Goal: Answer question/provide support: Share knowledge or assist other users

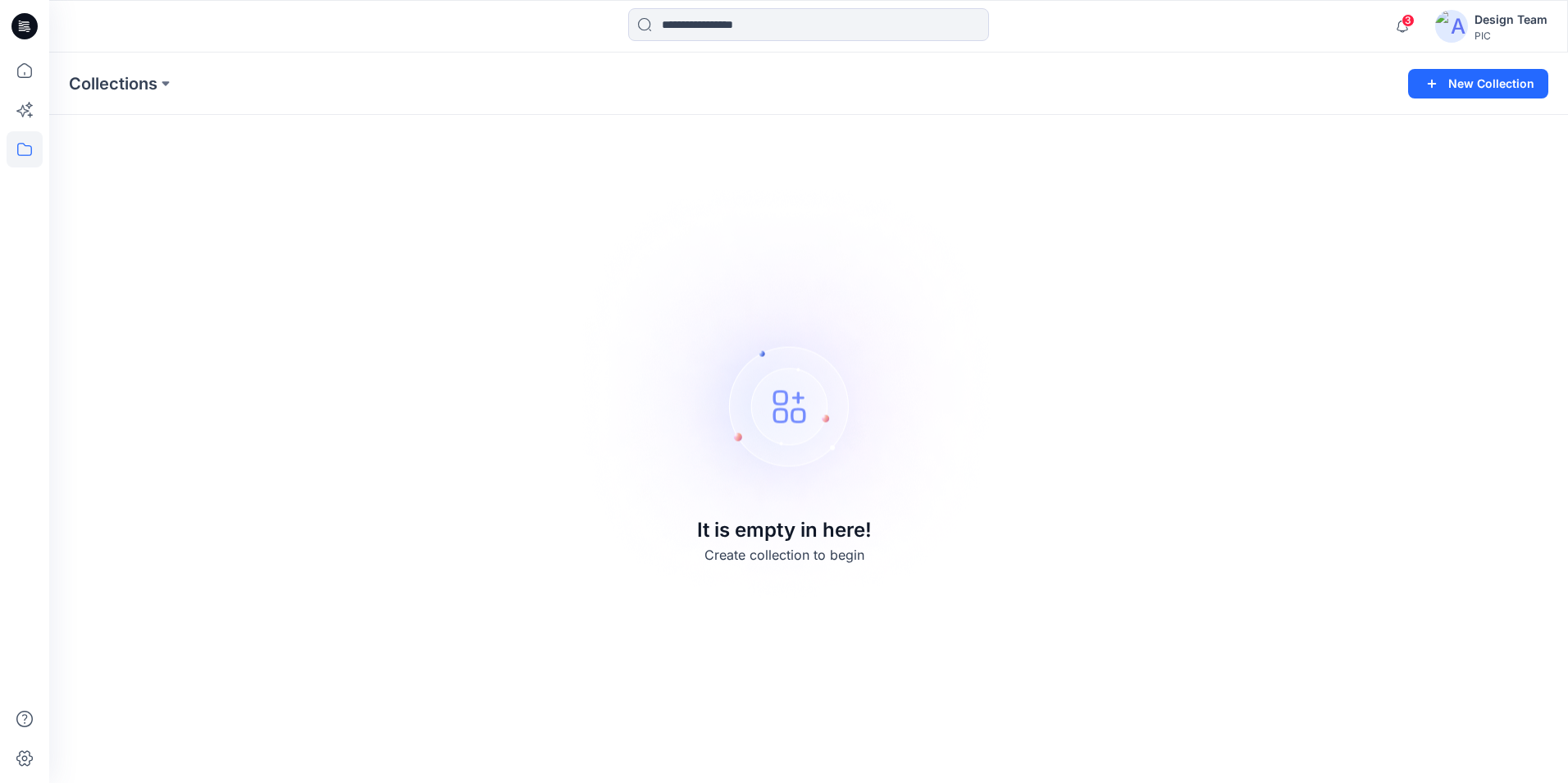
click at [1505, 17] on div "Design Team" at bounding box center [1511, 20] width 73 height 20
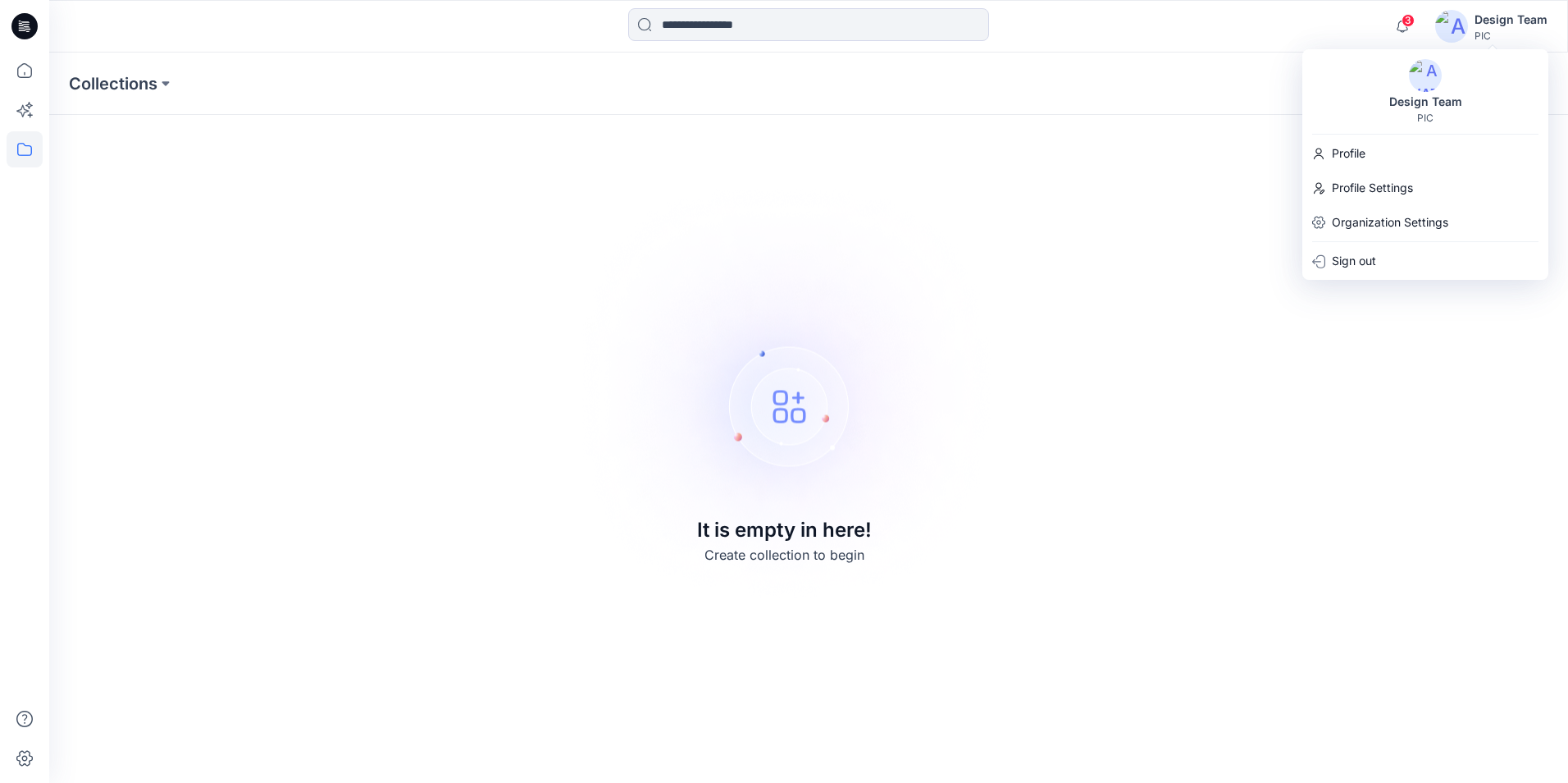
click at [1062, 333] on div "Collections New Collection It is empty in here! Create collection to begin" at bounding box center [809, 417] width 1519 height 731
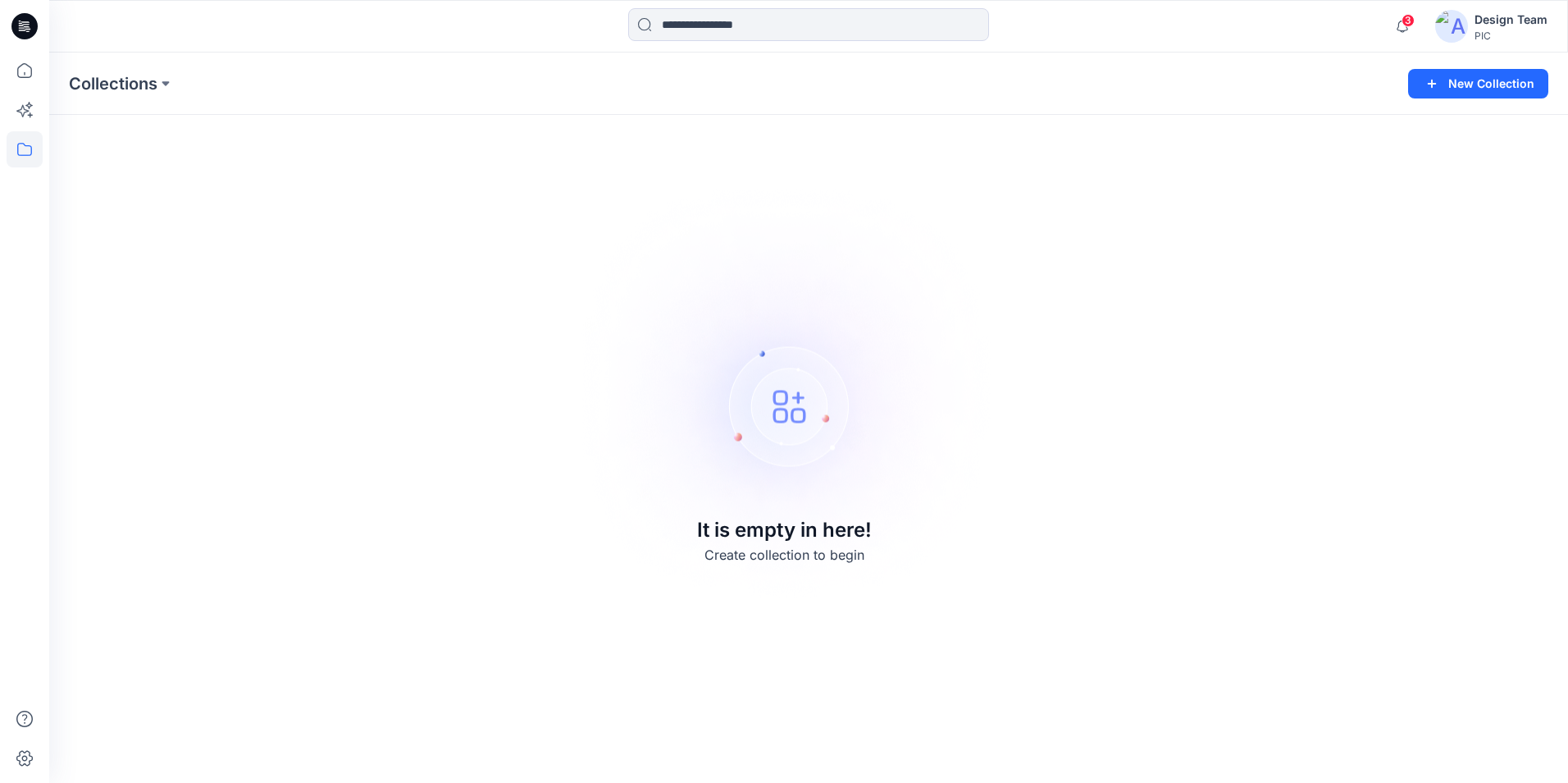
click at [675, 391] on img at bounding box center [784, 392] width 458 height 459
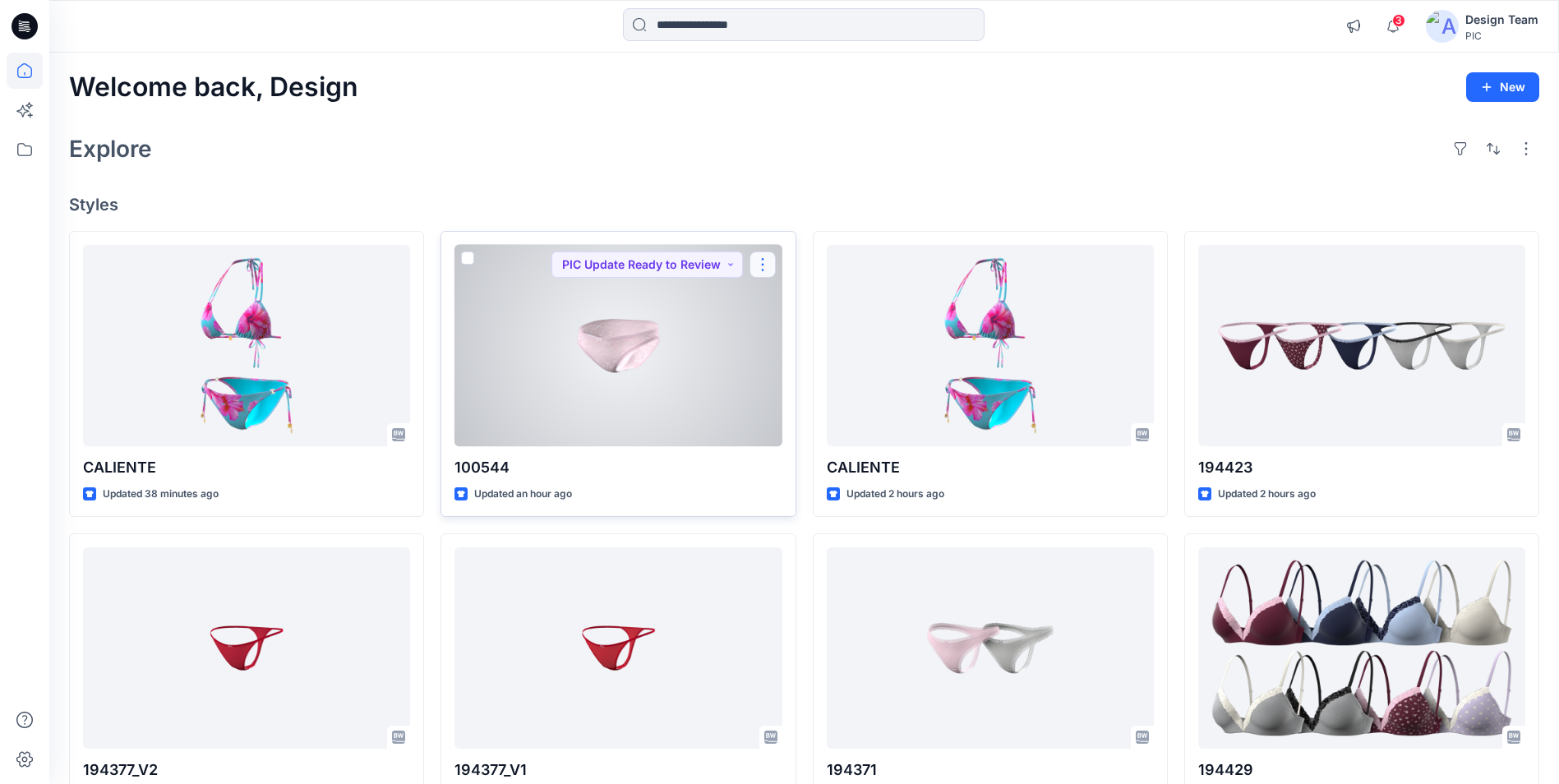
click at [766, 263] on button "button" at bounding box center [762, 264] width 26 height 26
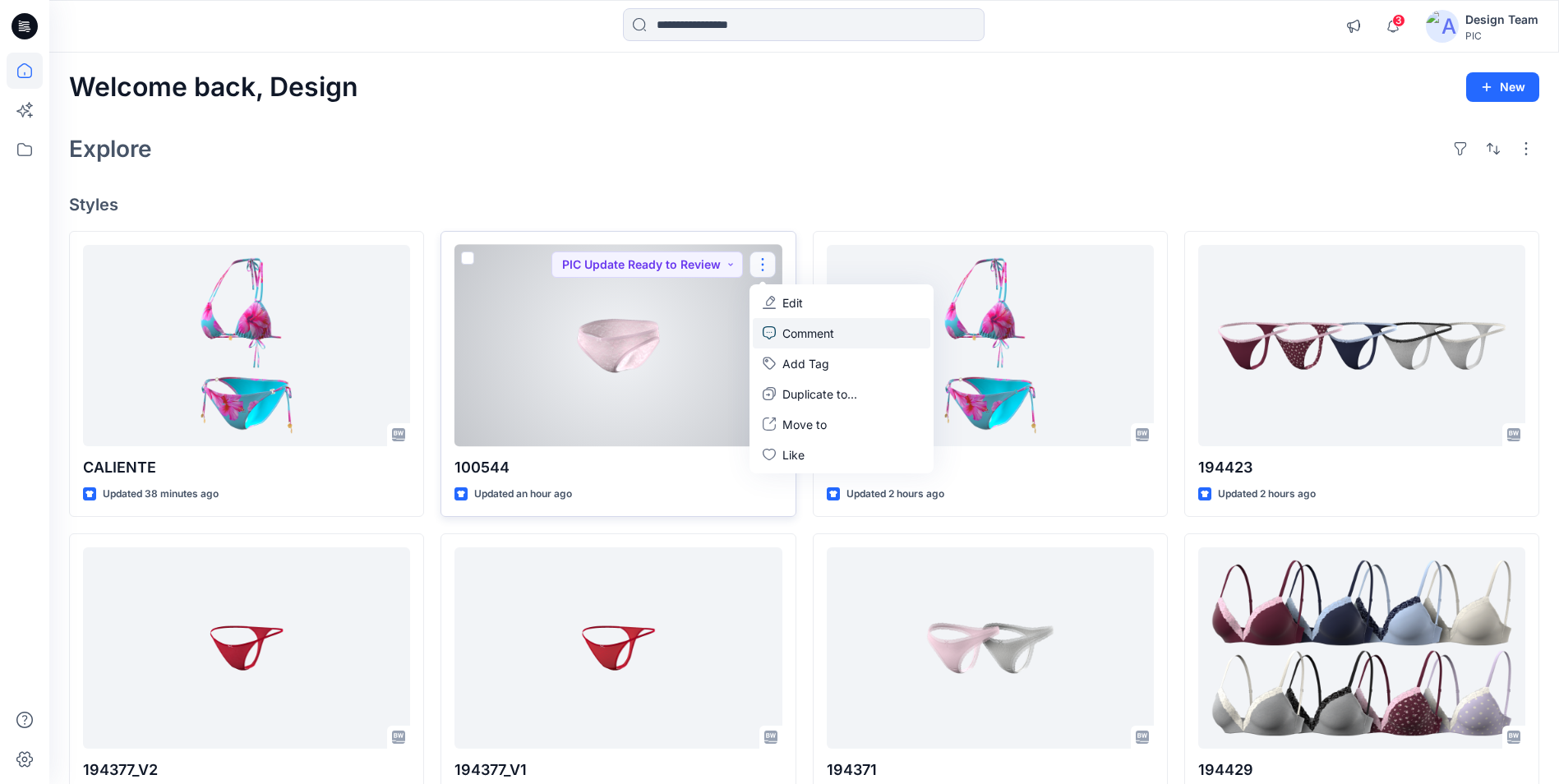
click at [805, 331] on p "Comment" at bounding box center [808, 333] width 52 height 17
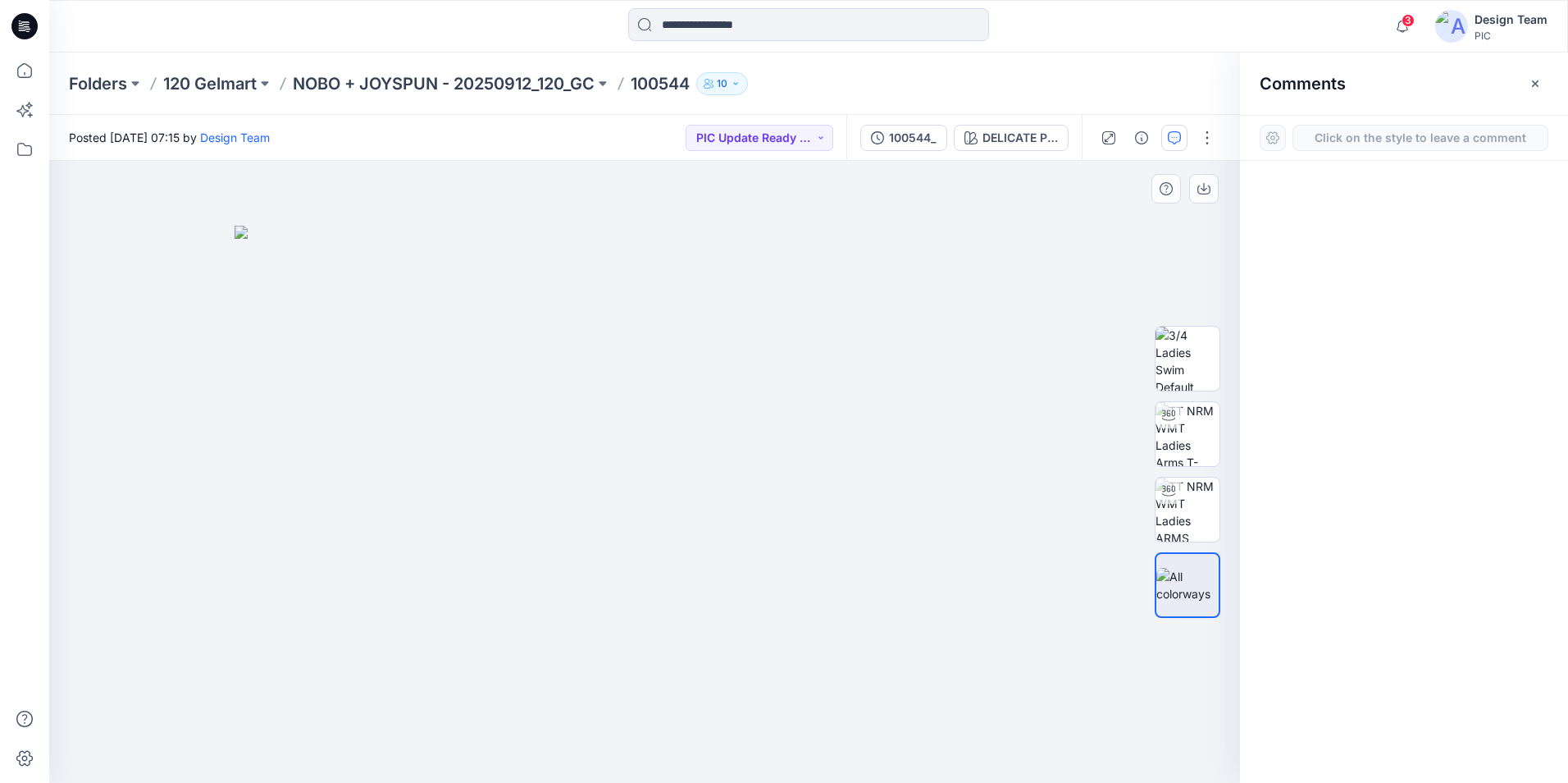
click at [1173, 256] on div "1" at bounding box center [645, 471] width 1191 height 622
click at [1439, 203] on div at bounding box center [1404, 442] width 328 height 562
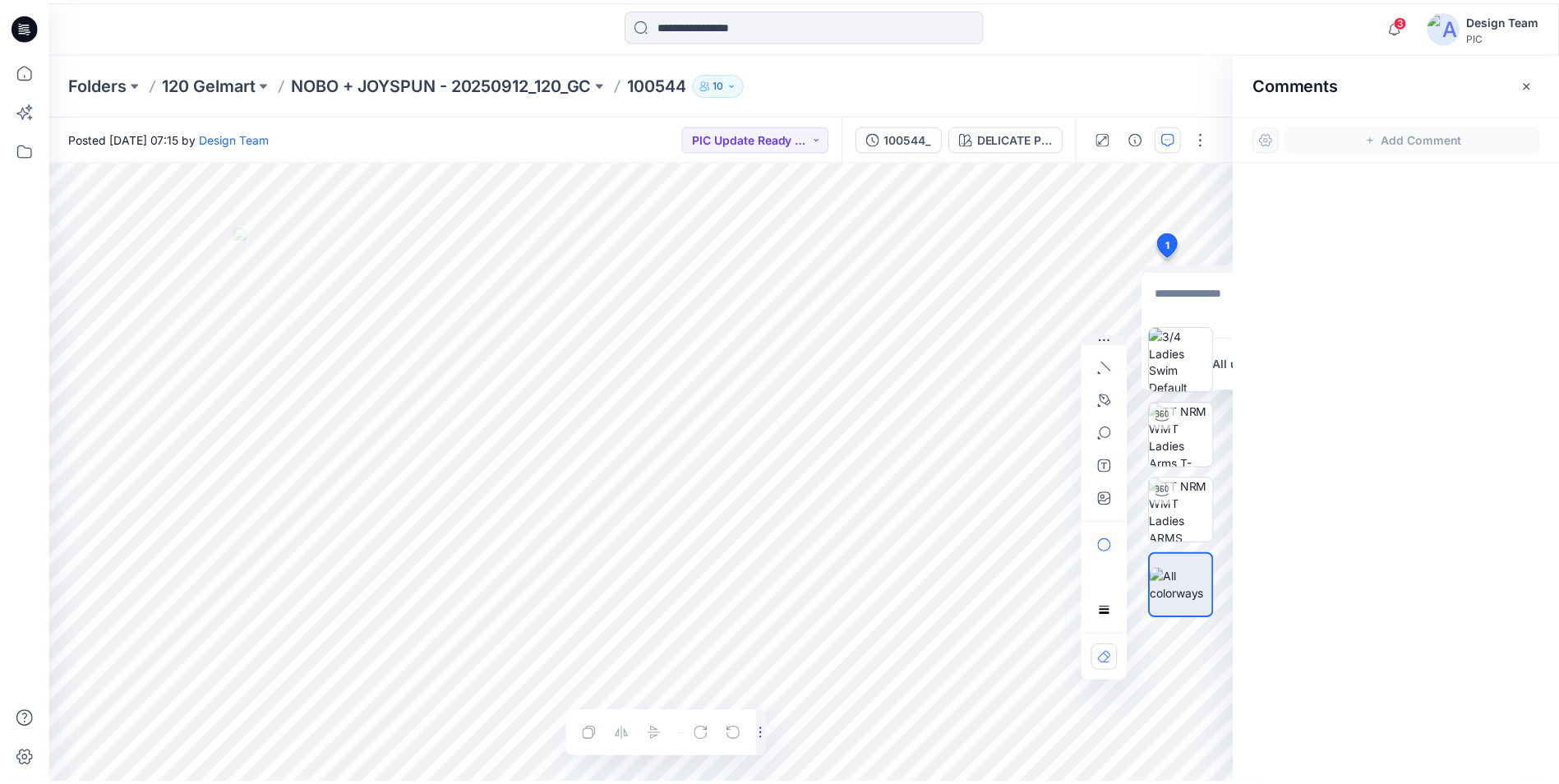
scroll to position [417, 0]
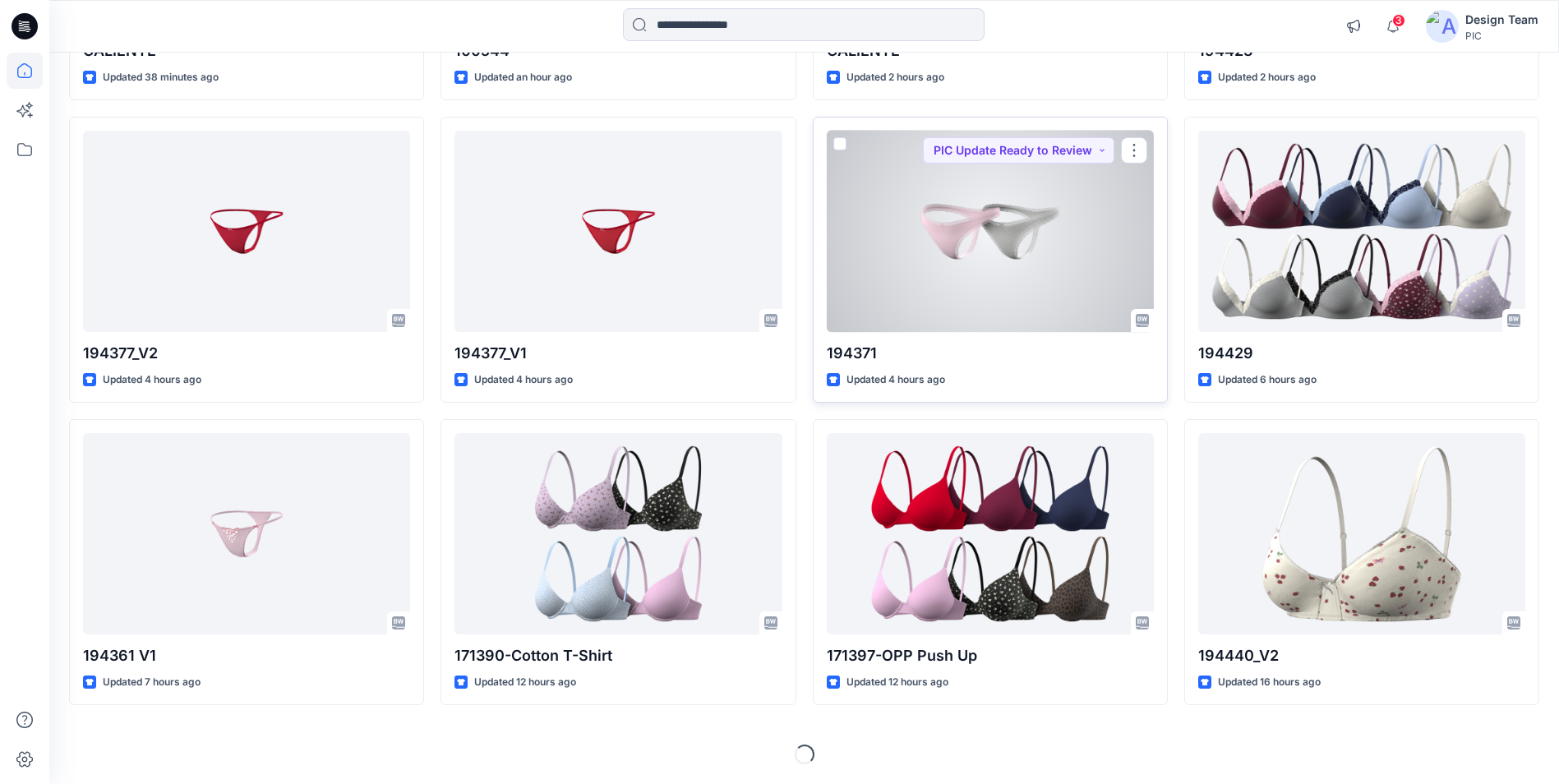
click at [875, 283] on div at bounding box center [990, 231] width 327 height 202
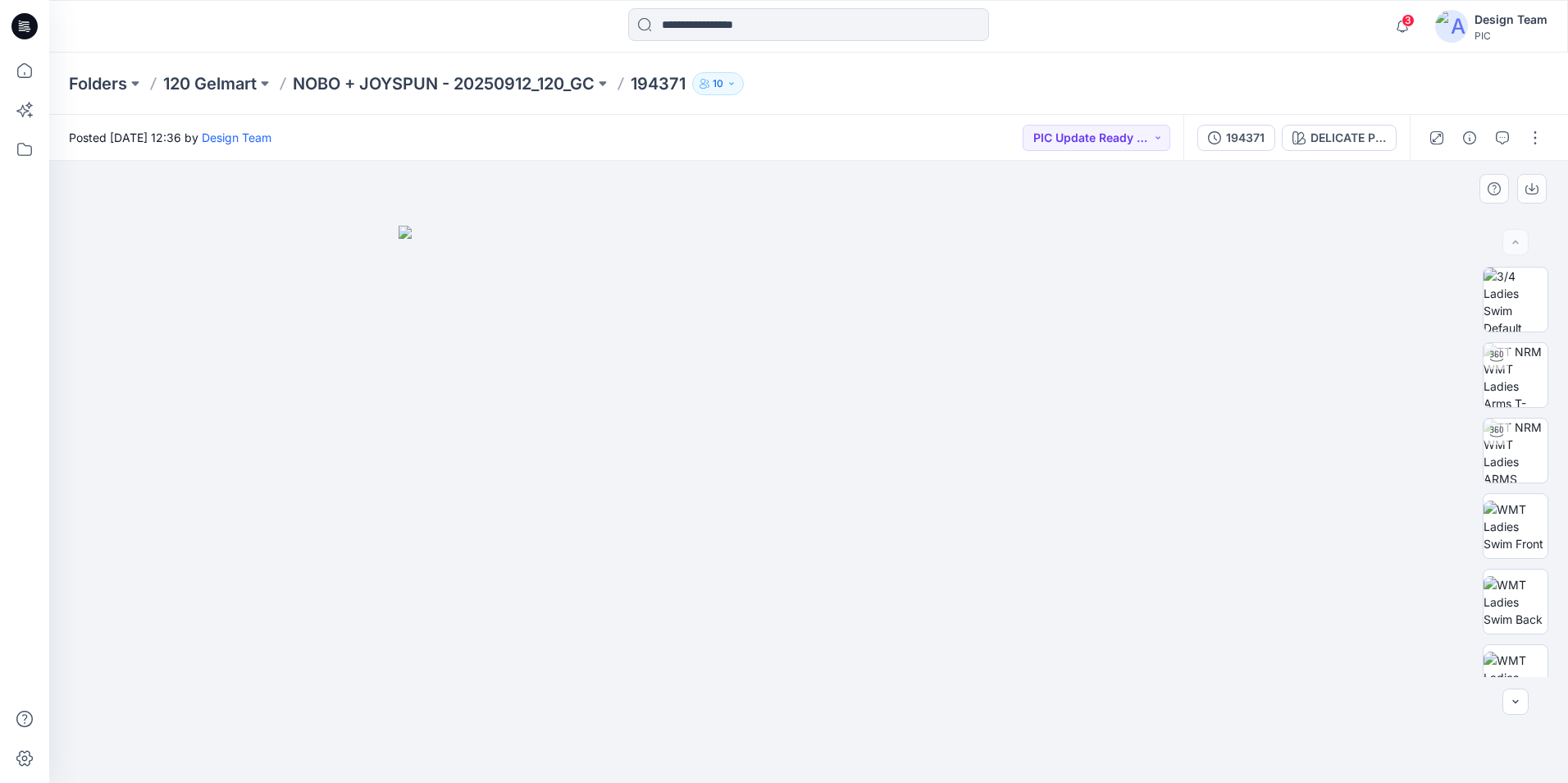
click at [1195, 644] on img at bounding box center [809, 504] width 821 height 557
click at [1109, 601] on img at bounding box center [809, 504] width 821 height 557
click at [1112, 601] on img at bounding box center [809, 504] width 821 height 557
click at [873, 655] on img at bounding box center [809, 504] width 821 height 557
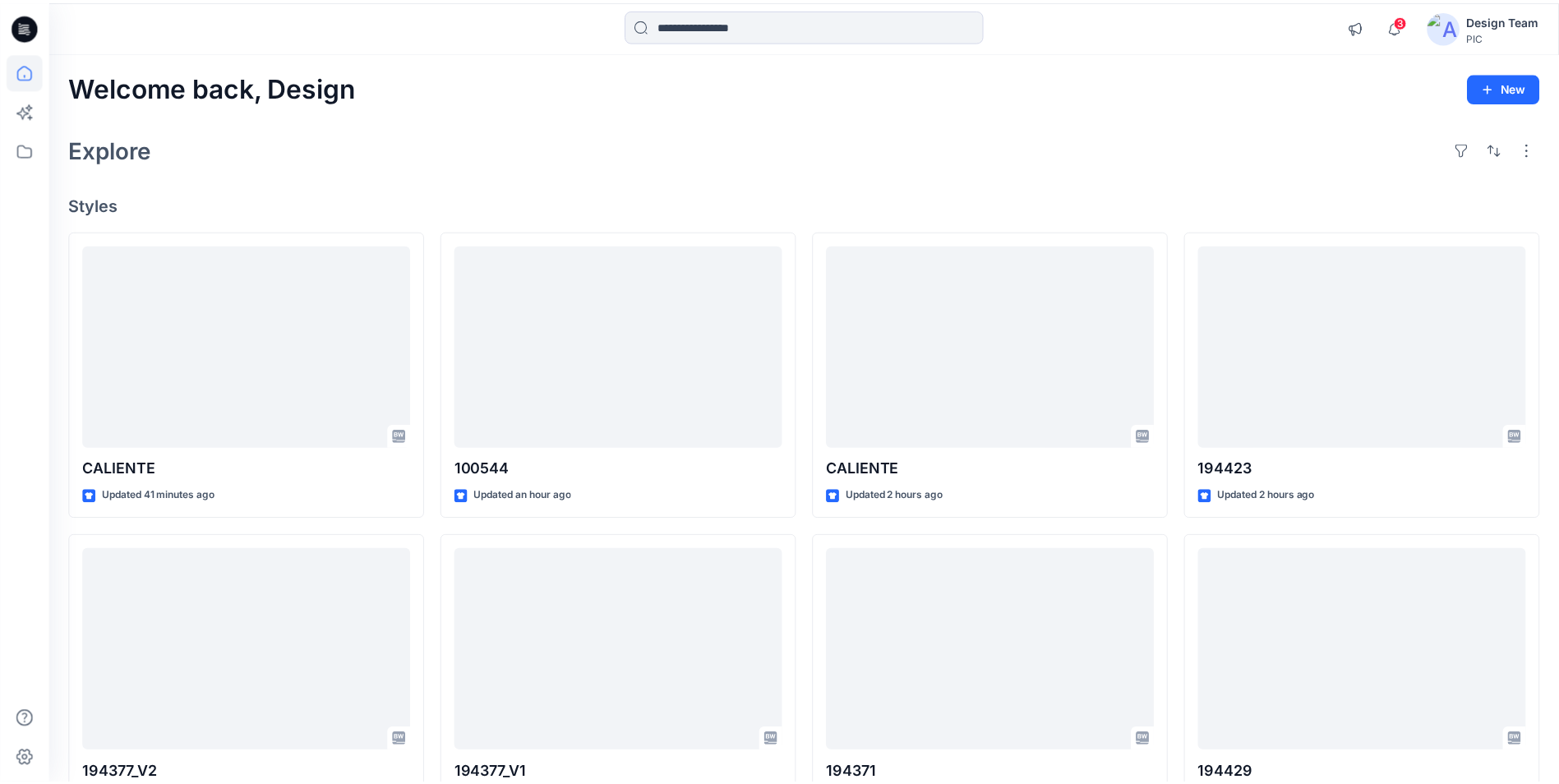
scroll to position [417, 0]
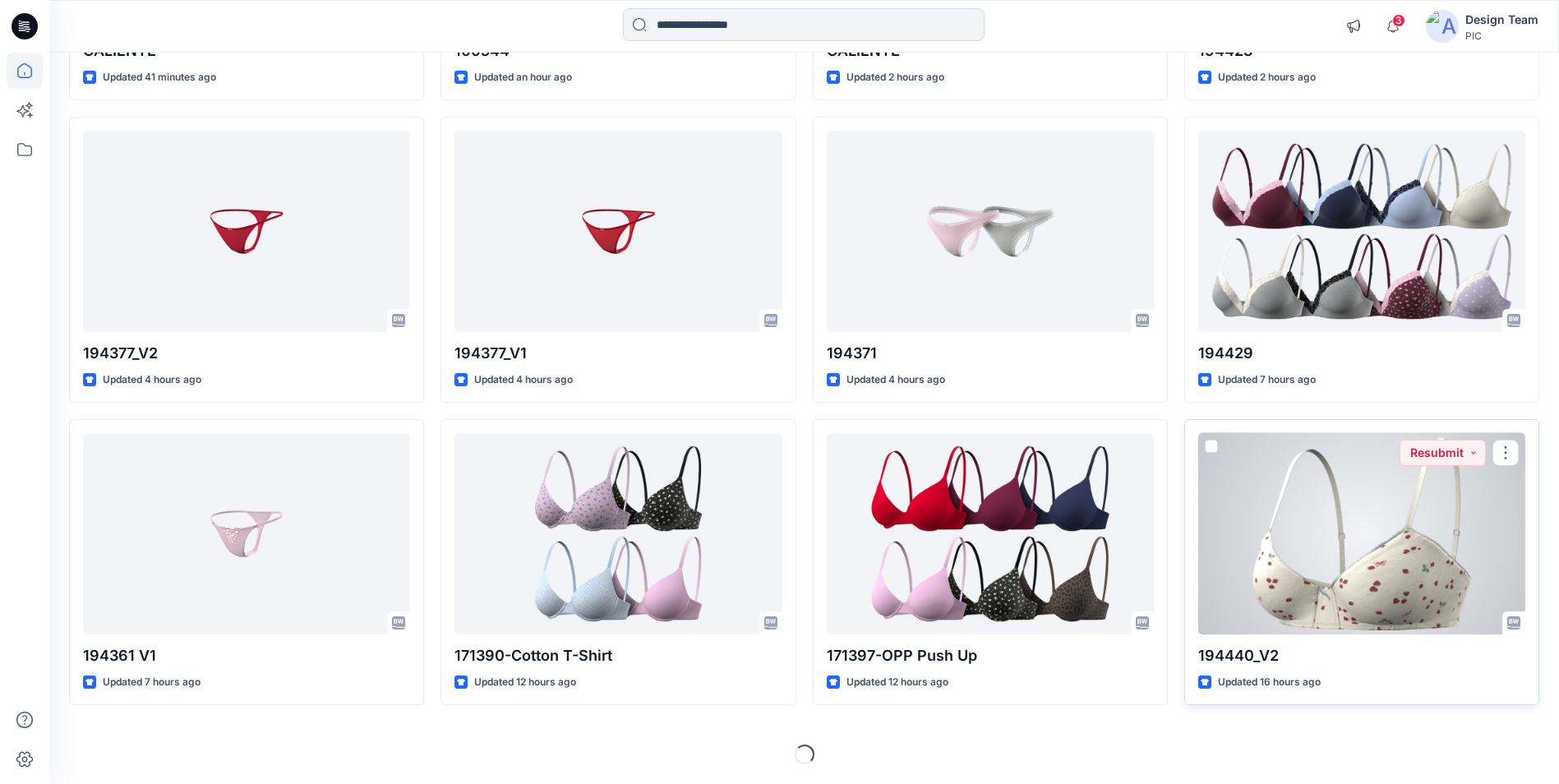
click at [1371, 495] on div at bounding box center [1362, 534] width 327 height 202
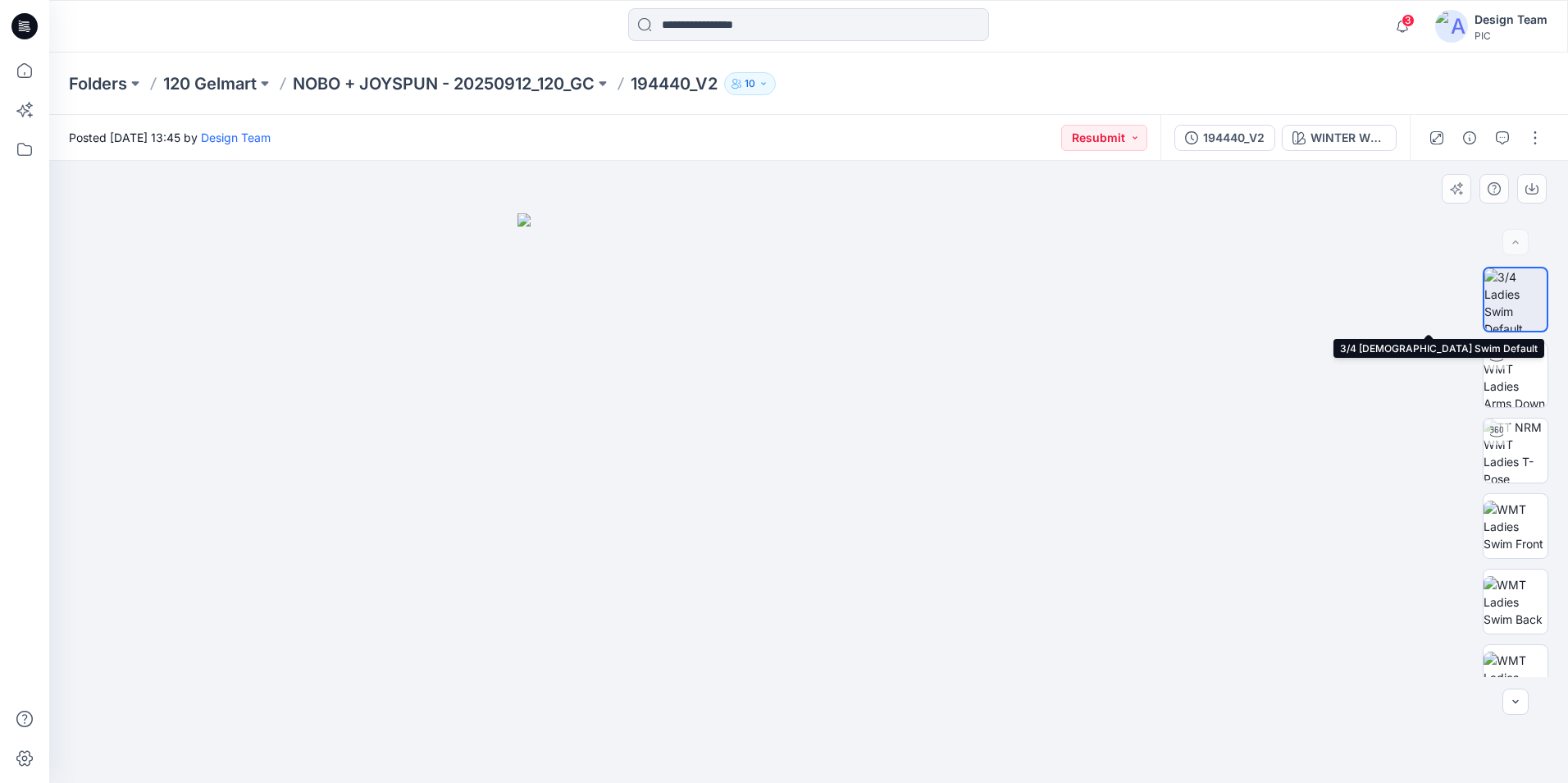
click at [1505, 310] on img at bounding box center [1516, 299] width 62 height 62
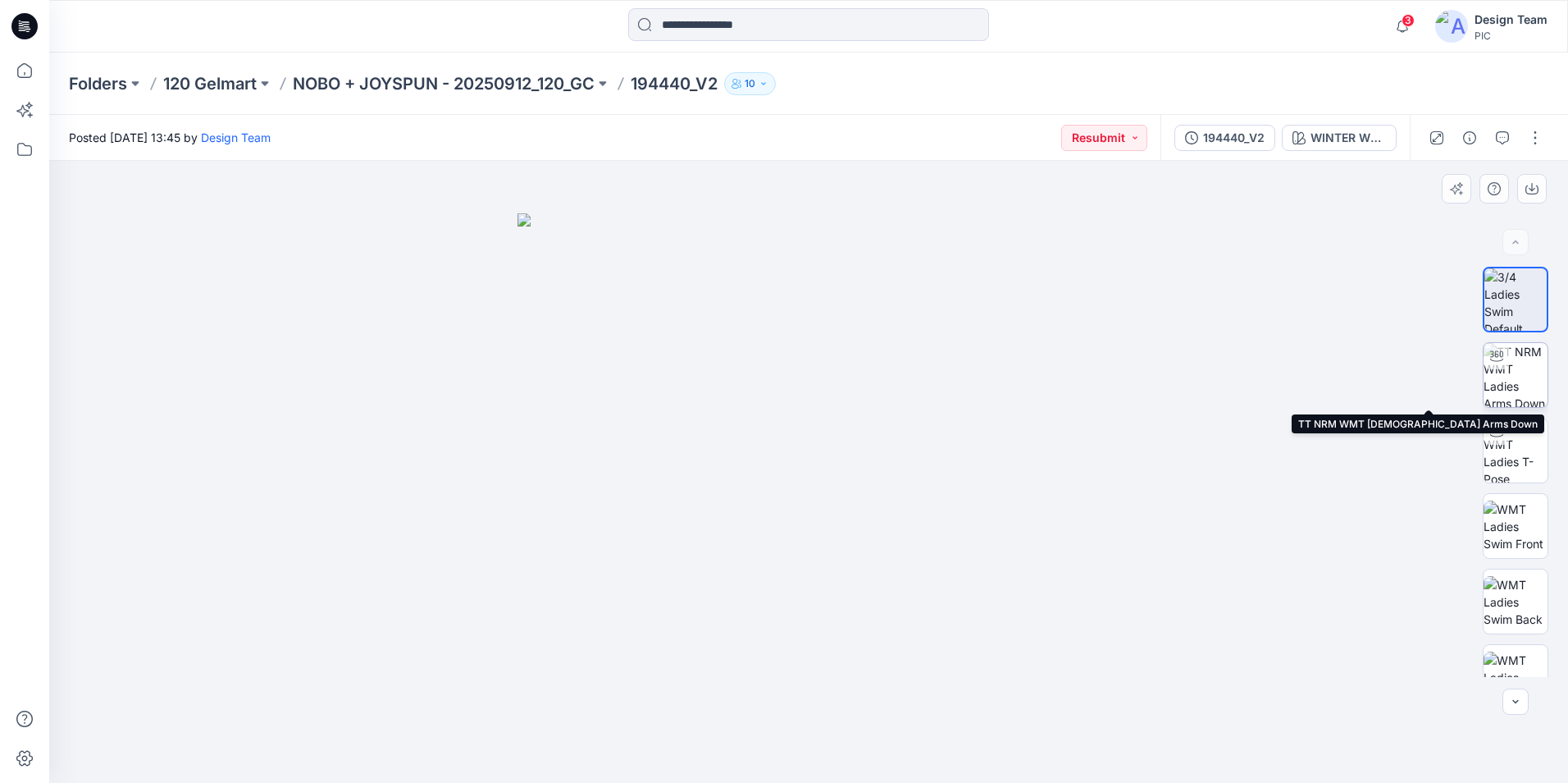
click at [1505, 374] on img at bounding box center [1516, 375] width 64 height 64
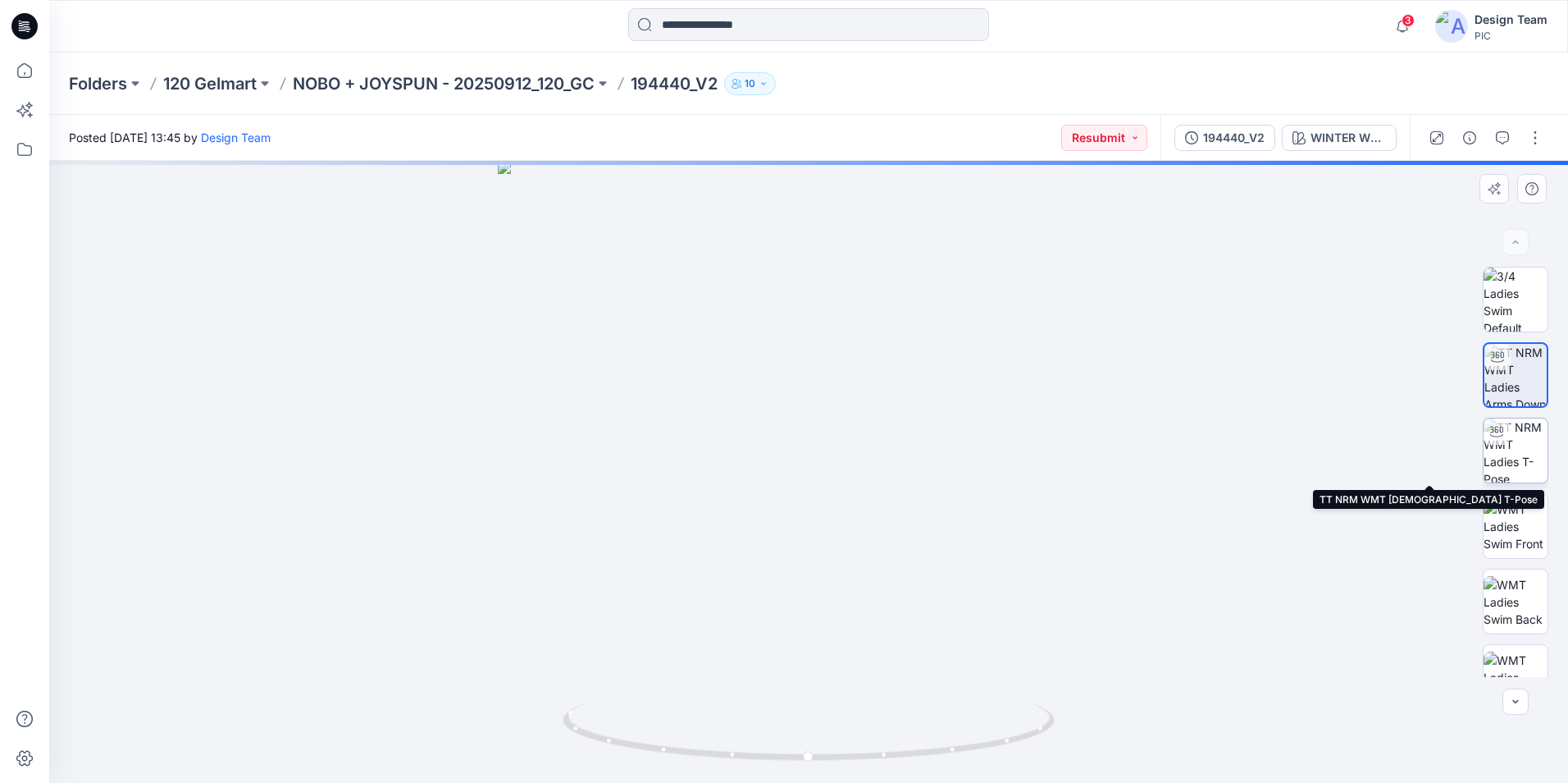
click at [1515, 452] on img at bounding box center [1516, 450] width 64 height 64
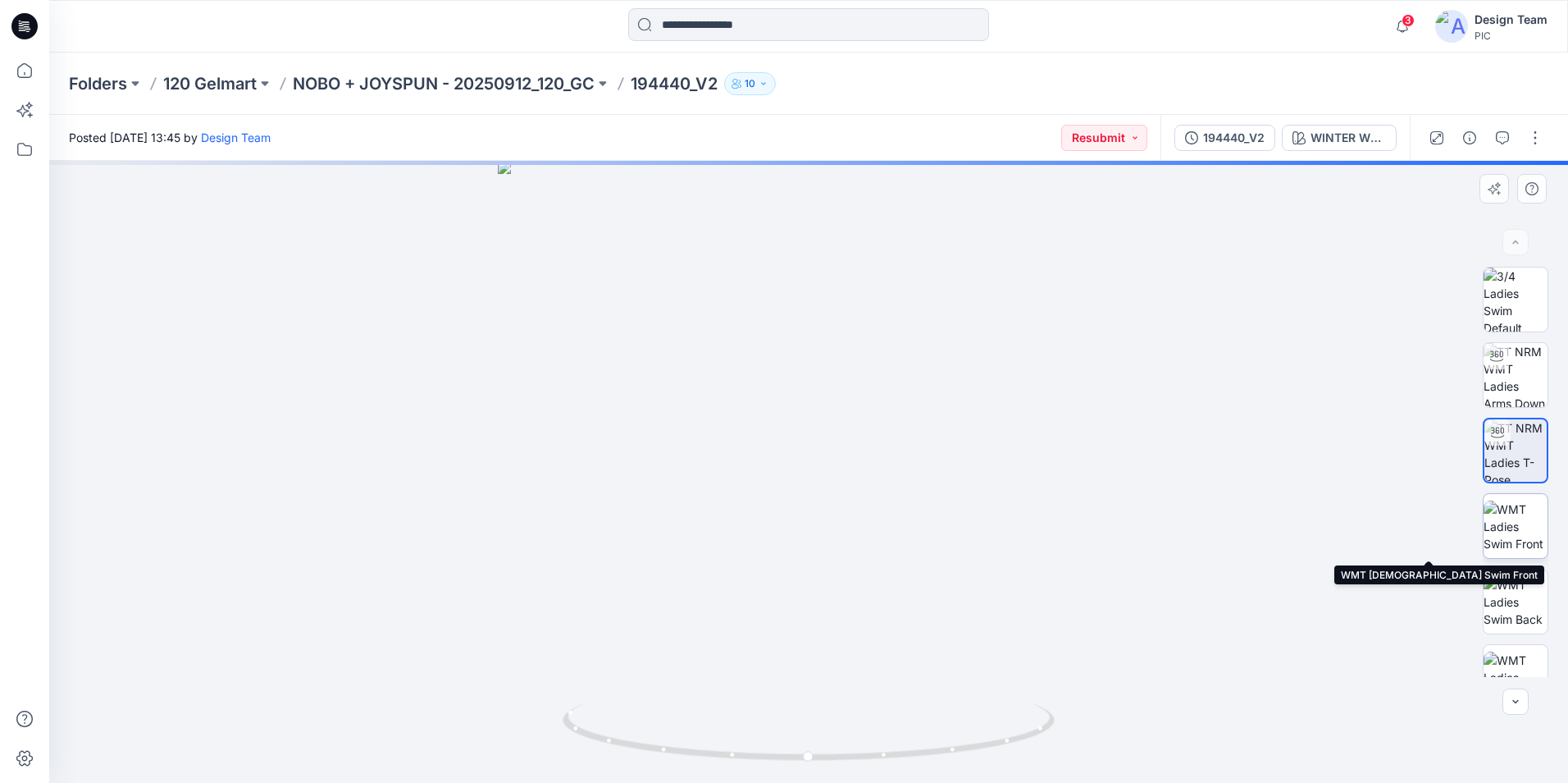
click at [1525, 524] on img at bounding box center [1516, 526] width 64 height 51
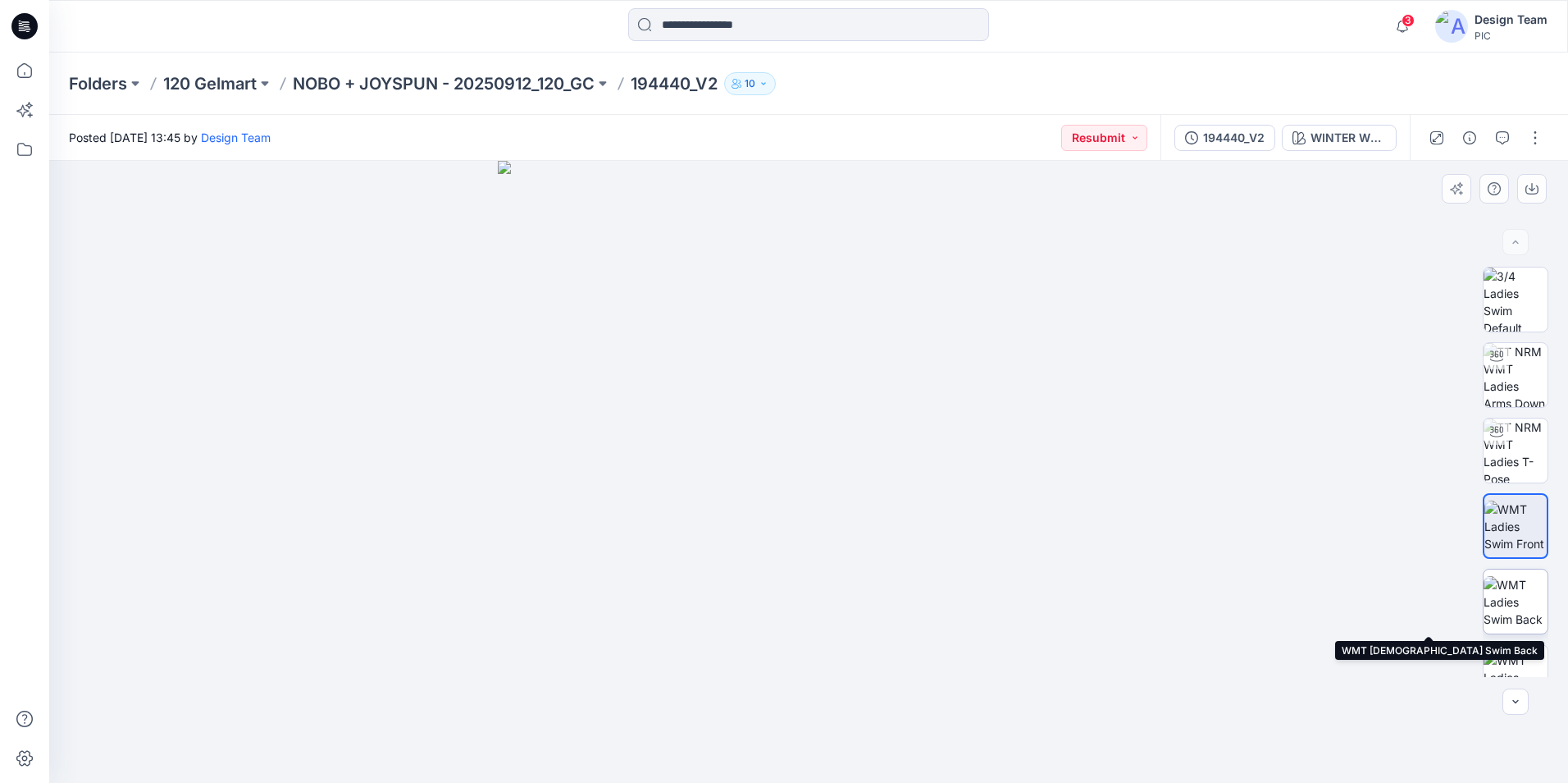
click at [1528, 596] on img at bounding box center [1516, 601] width 64 height 51
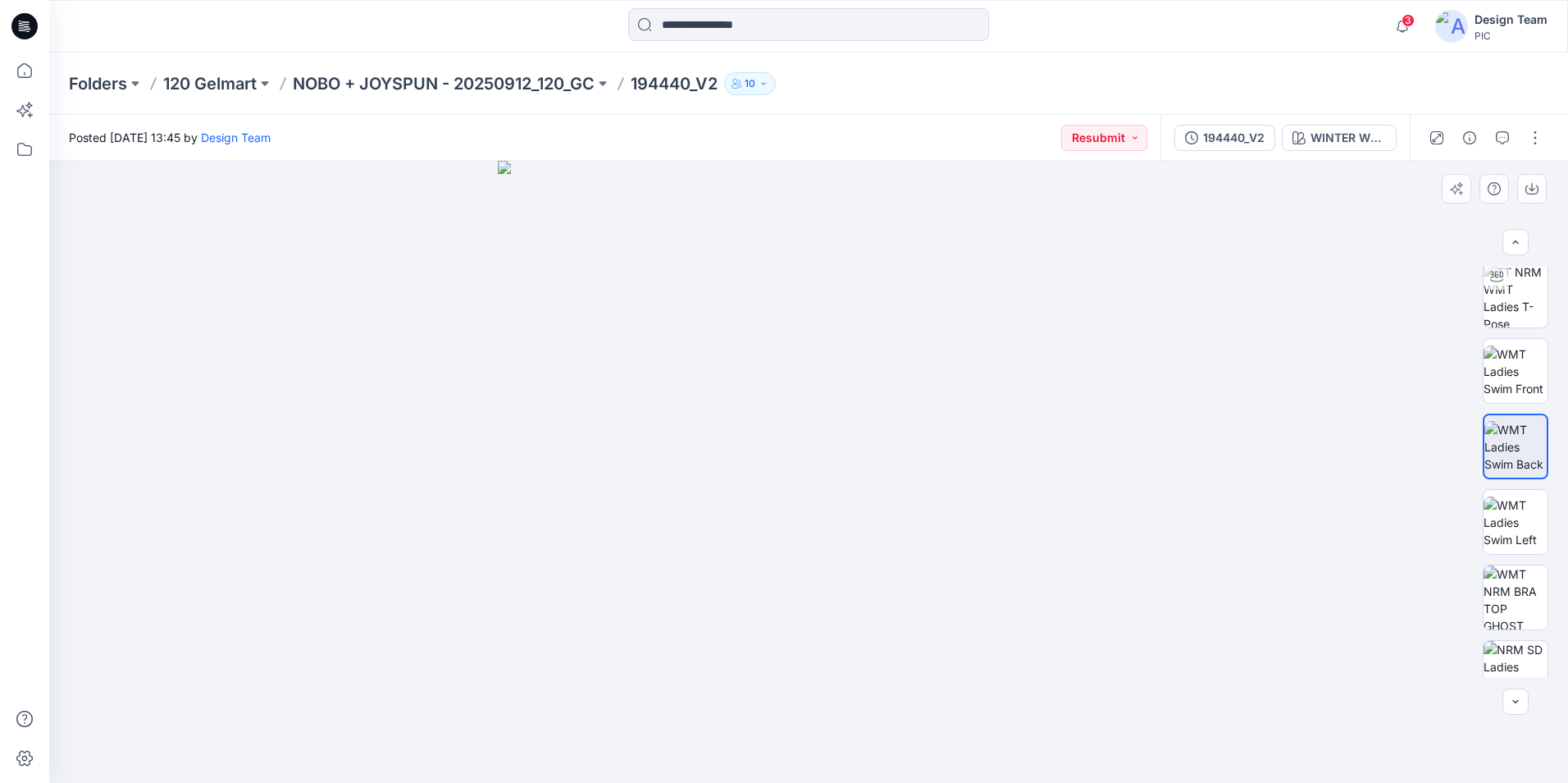
scroll to position [184, 0]
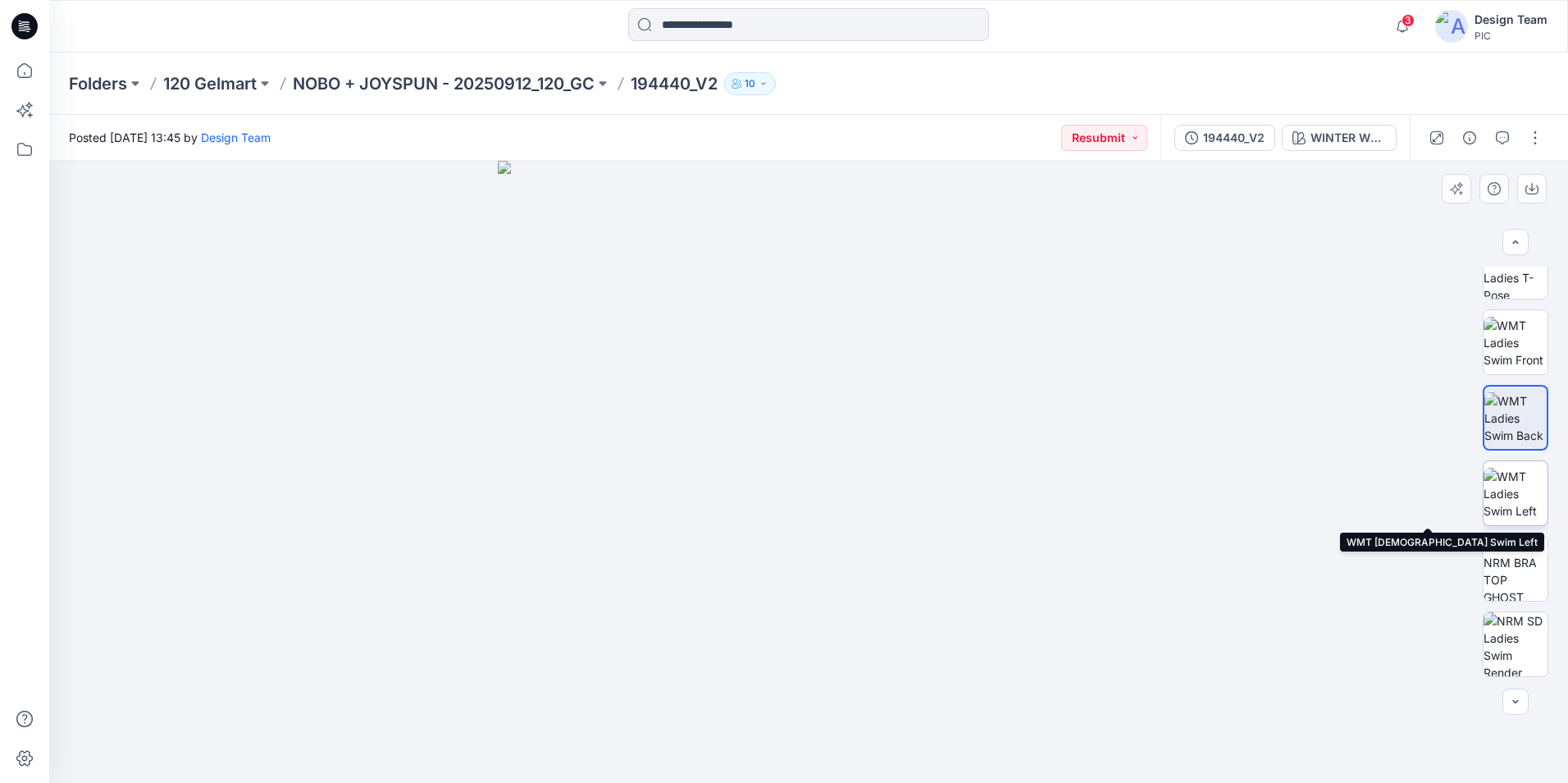
click at [1512, 482] on img at bounding box center [1516, 493] width 64 height 51
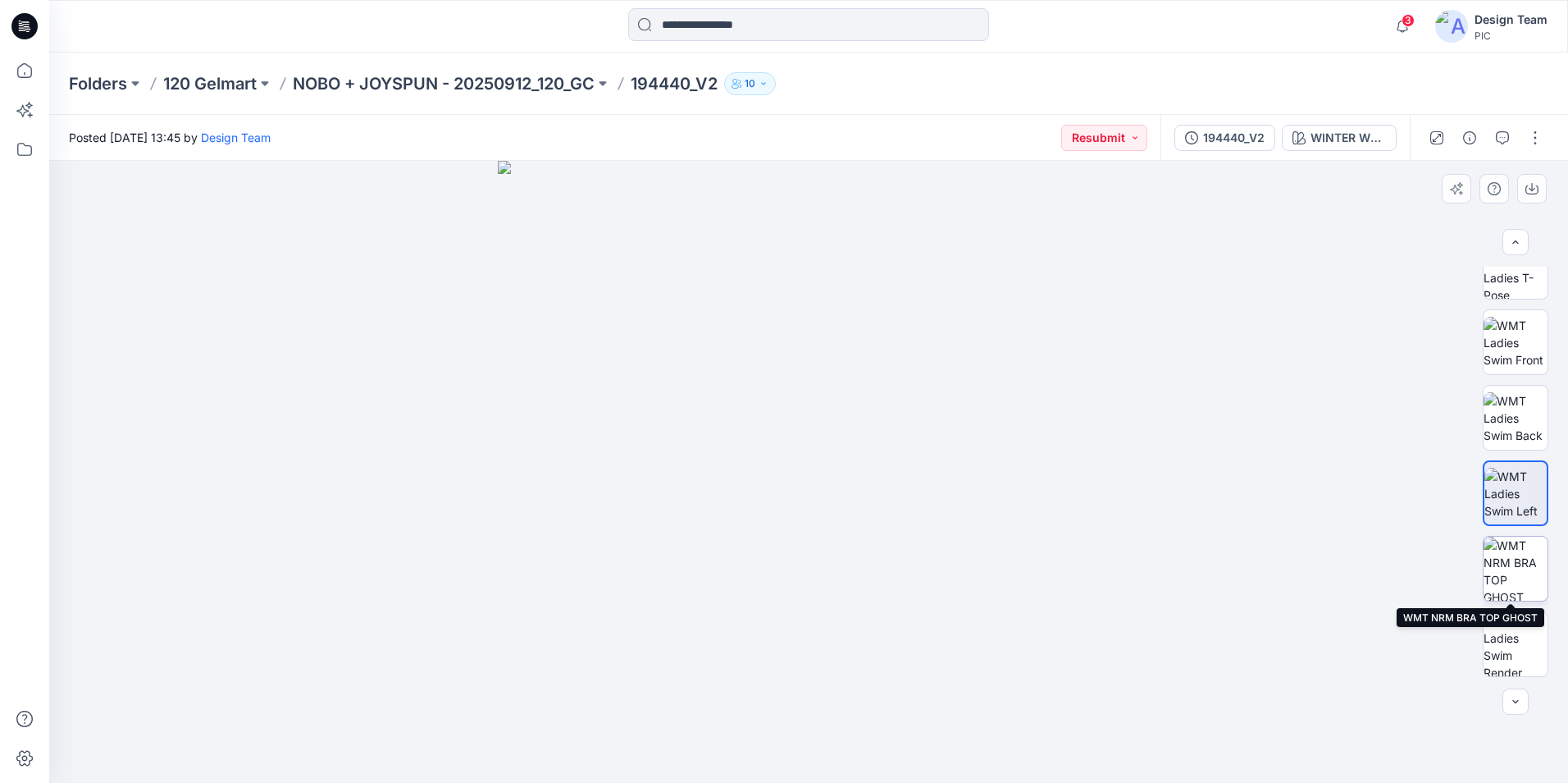
click at [1505, 558] on img at bounding box center [1516, 568] width 64 height 64
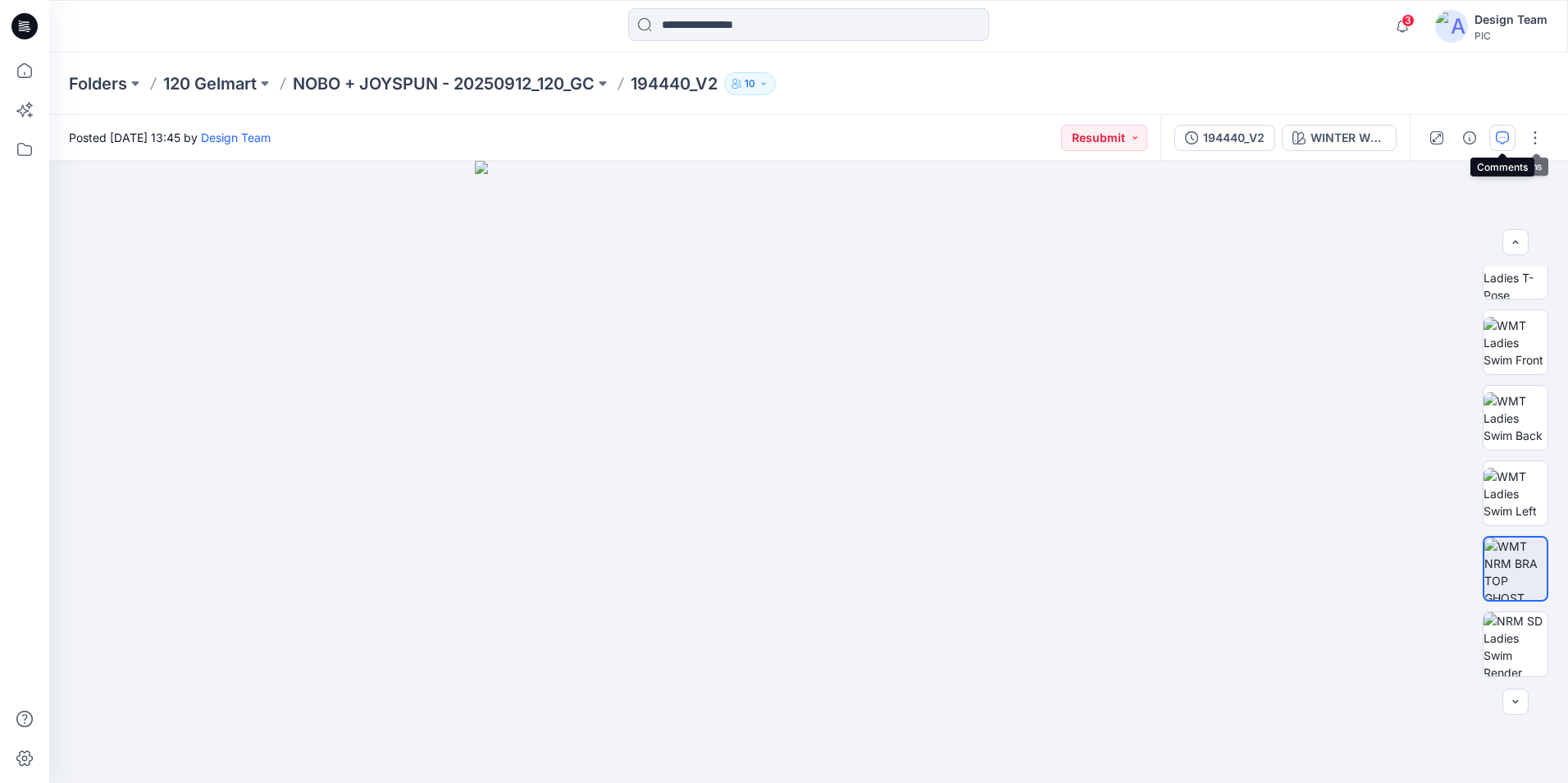
click at [1507, 139] on icon "button" at bounding box center [1502, 137] width 14 height 14
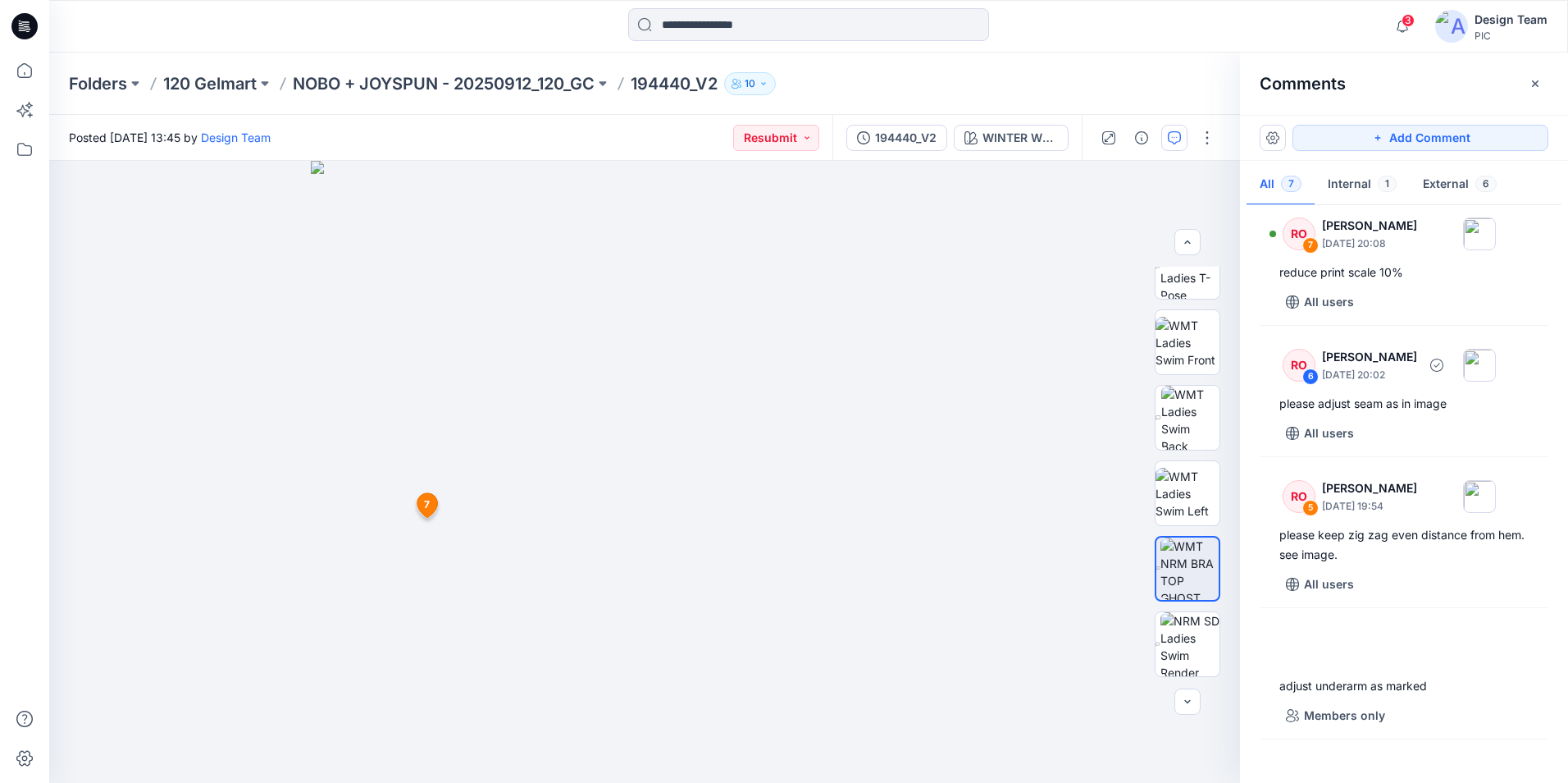
scroll to position [0, 0]
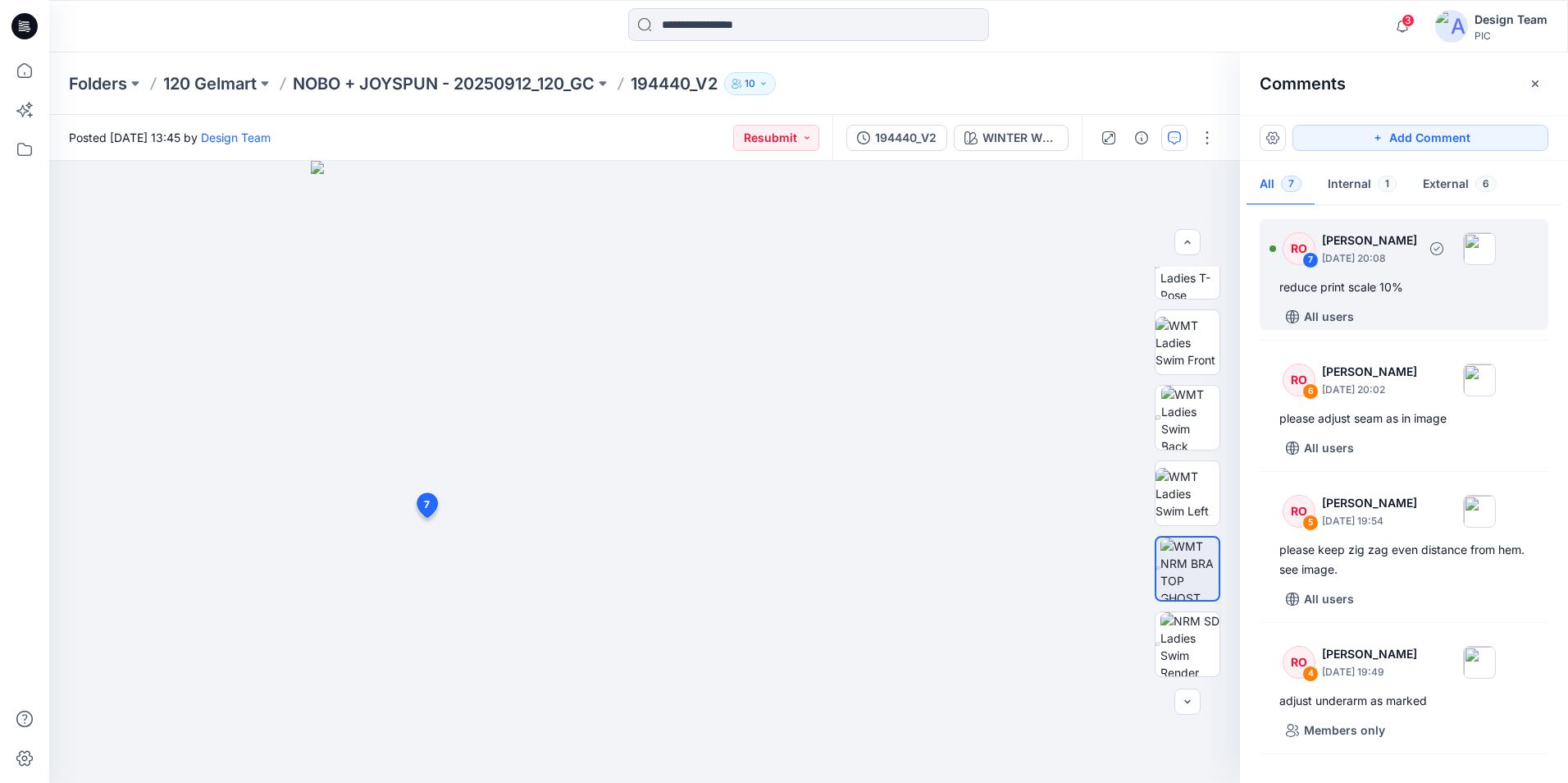
click at [1350, 284] on div "reduce print scale 10%" at bounding box center [1405, 287] width 249 height 20
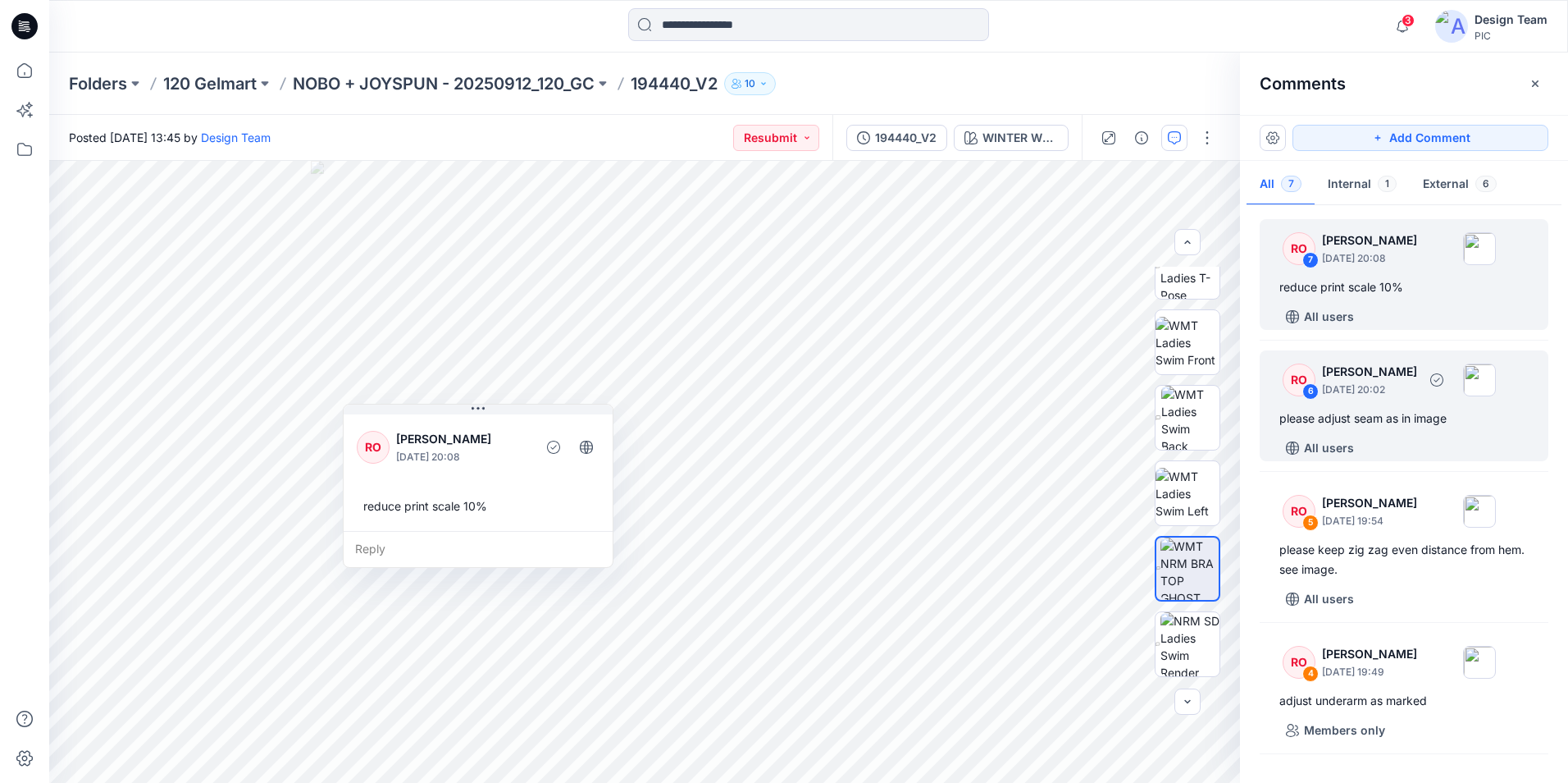
click at [1376, 415] on div "please adjust seam as in image" at bounding box center [1405, 419] width 249 height 20
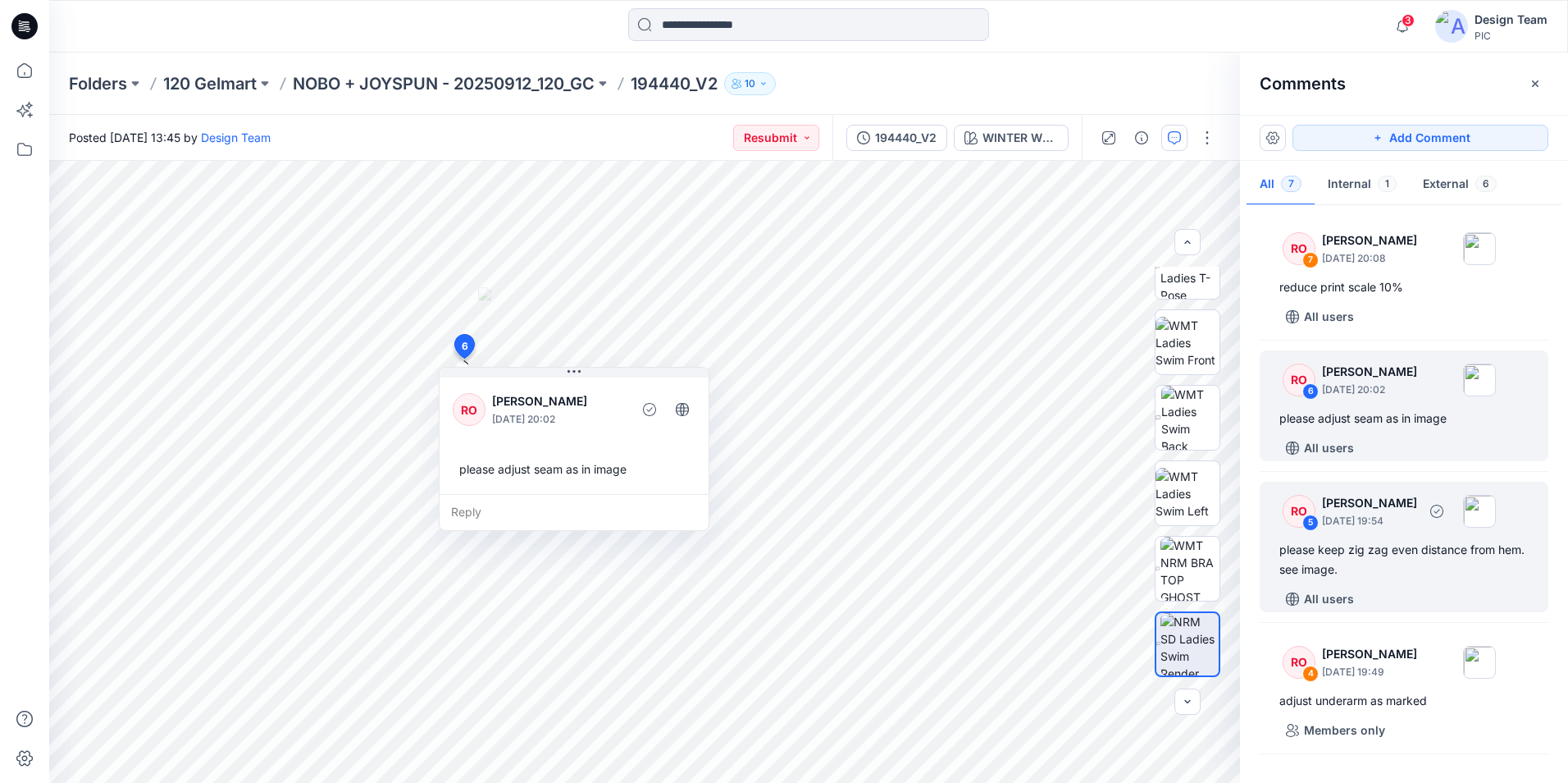
click at [1379, 545] on div "please keep zig zag even distance from hem. see image." at bounding box center [1405, 560] width 249 height 40
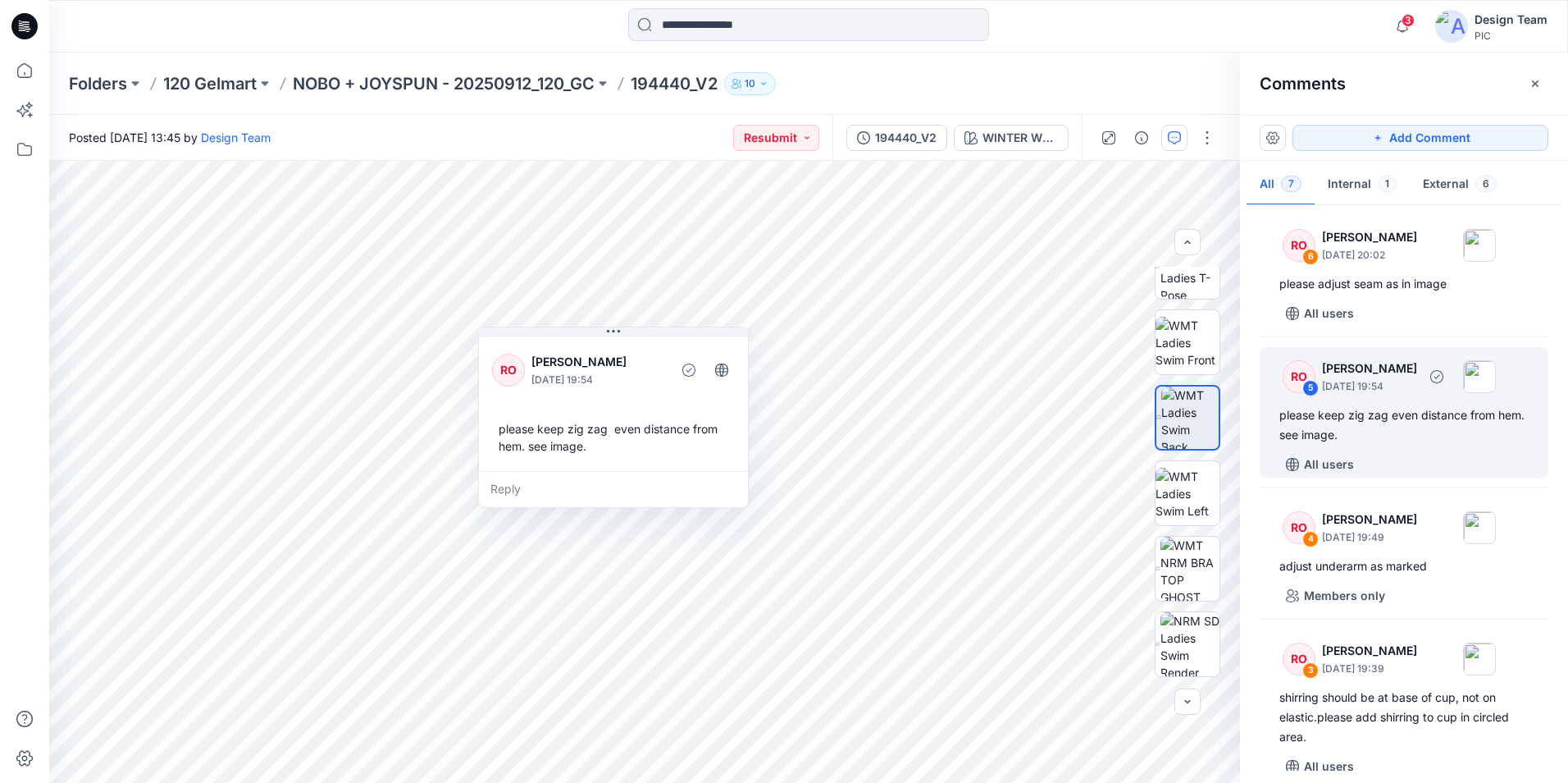
scroll to position [164, 0]
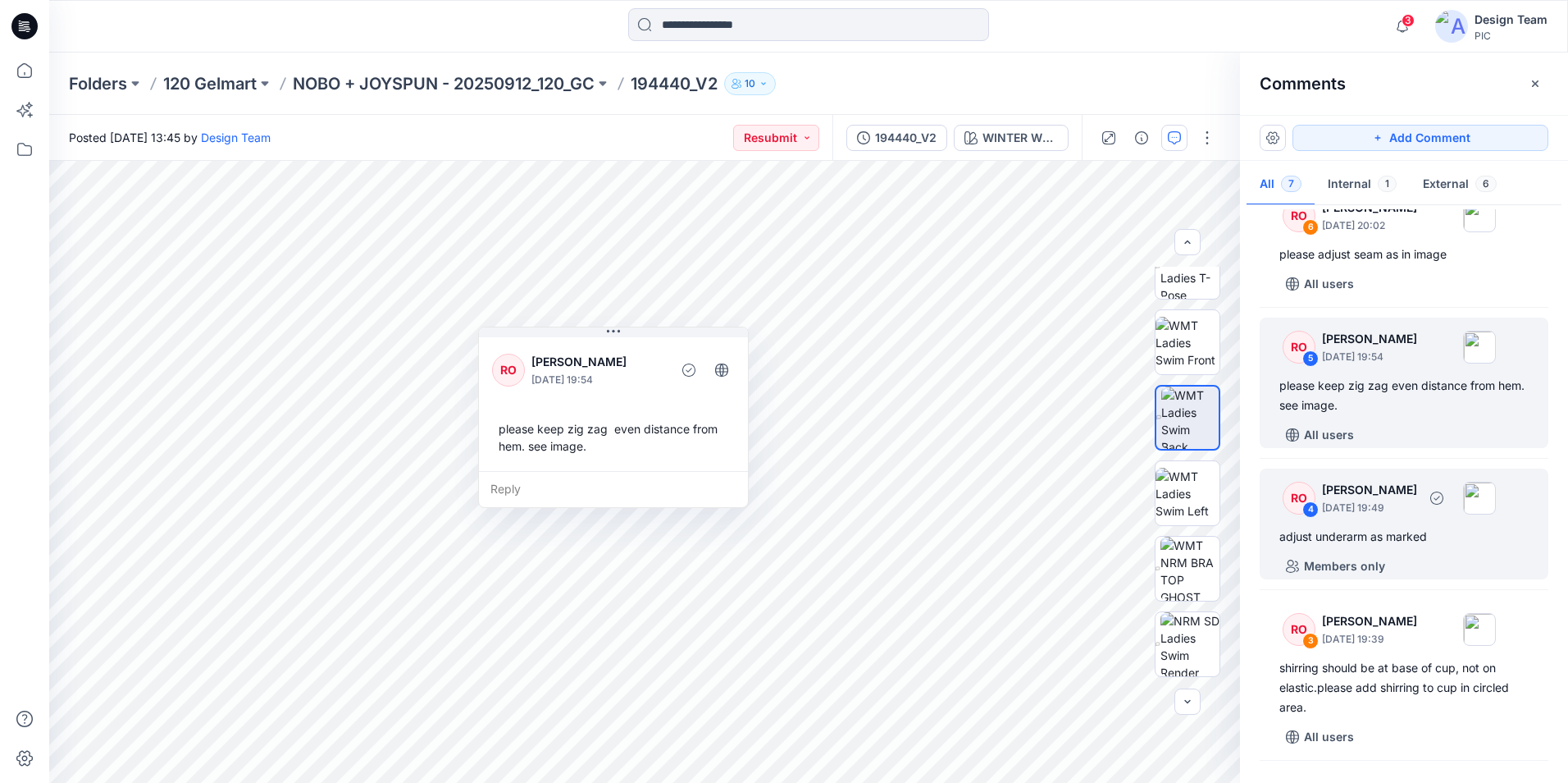
click at [1370, 547] on div "RO 4 [PERSON_NAME] [DATE] 19:49 adjust underarm as marked Members only" at bounding box center [1405, 524] width 289 height 111
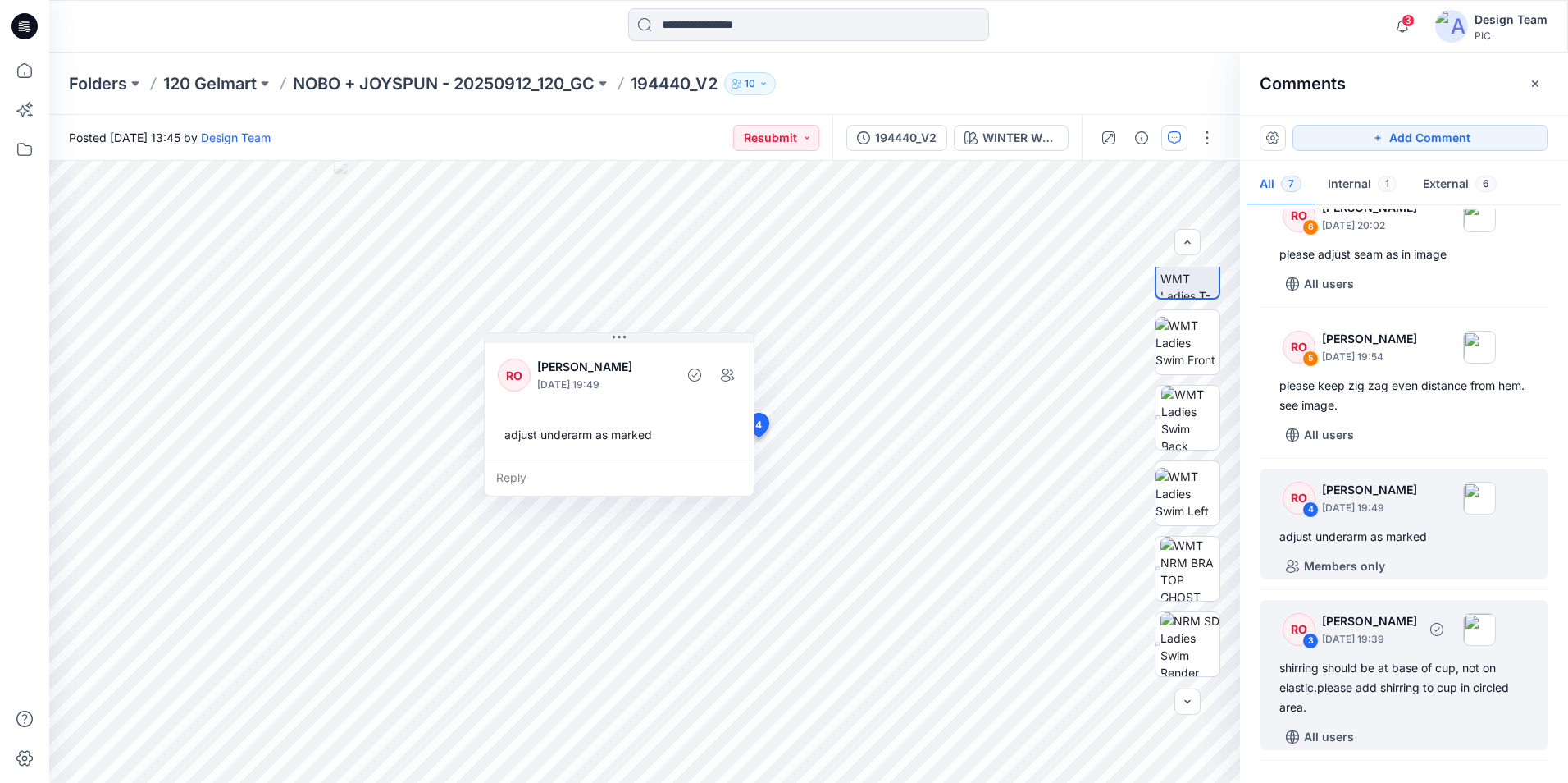
click at [1381, 679] on div "shirring should be at base of cup, not on elastic.please add shirring to cup in…" at bounding box center [1405, 687] width 249 height 59
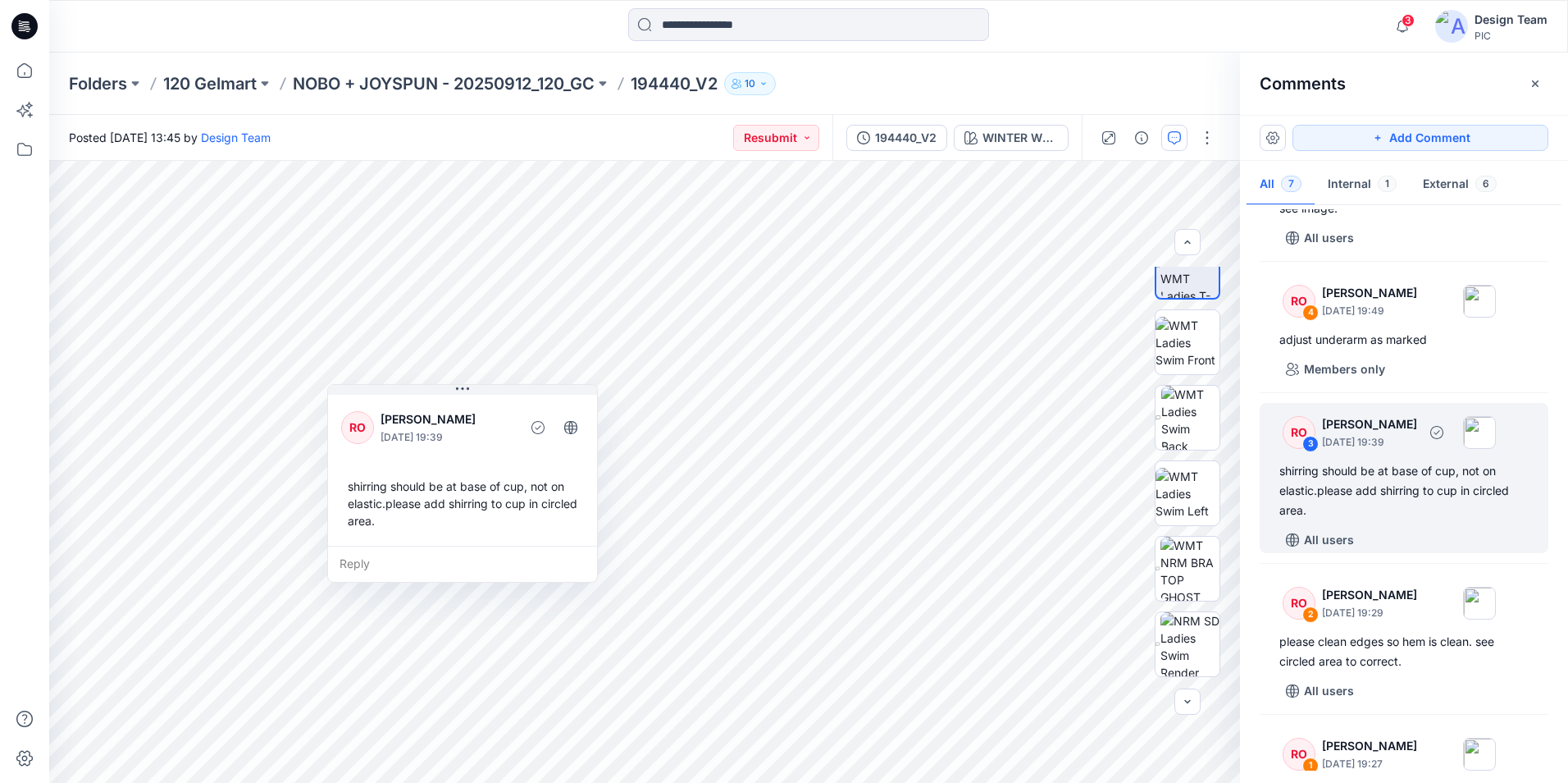
scroll to position [455, 0]
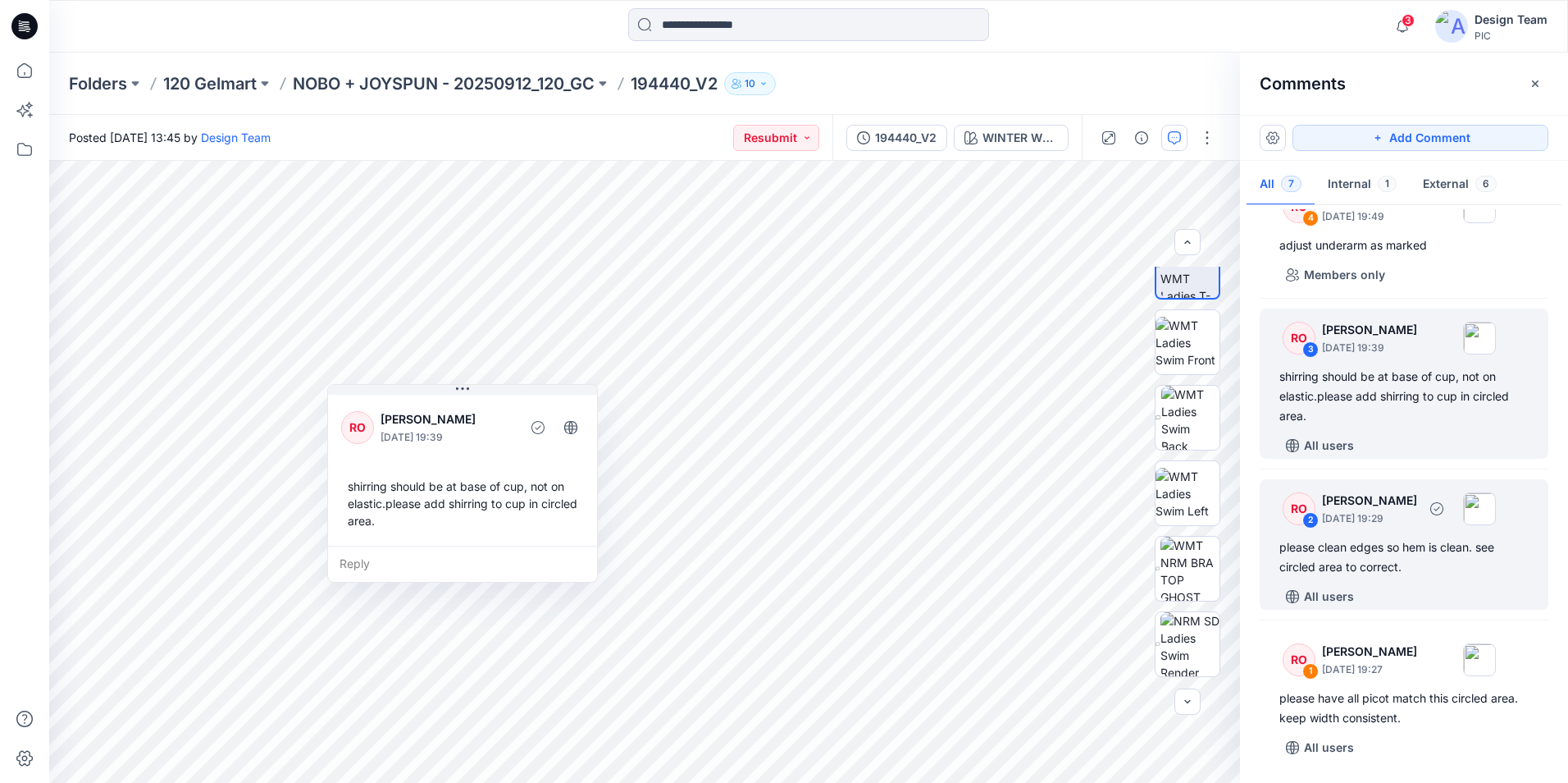
click at [1369, 568] on div "please clean edges so hem is clean. see circled area to correct." at bounding box center [1405, 557] width 249 height 40
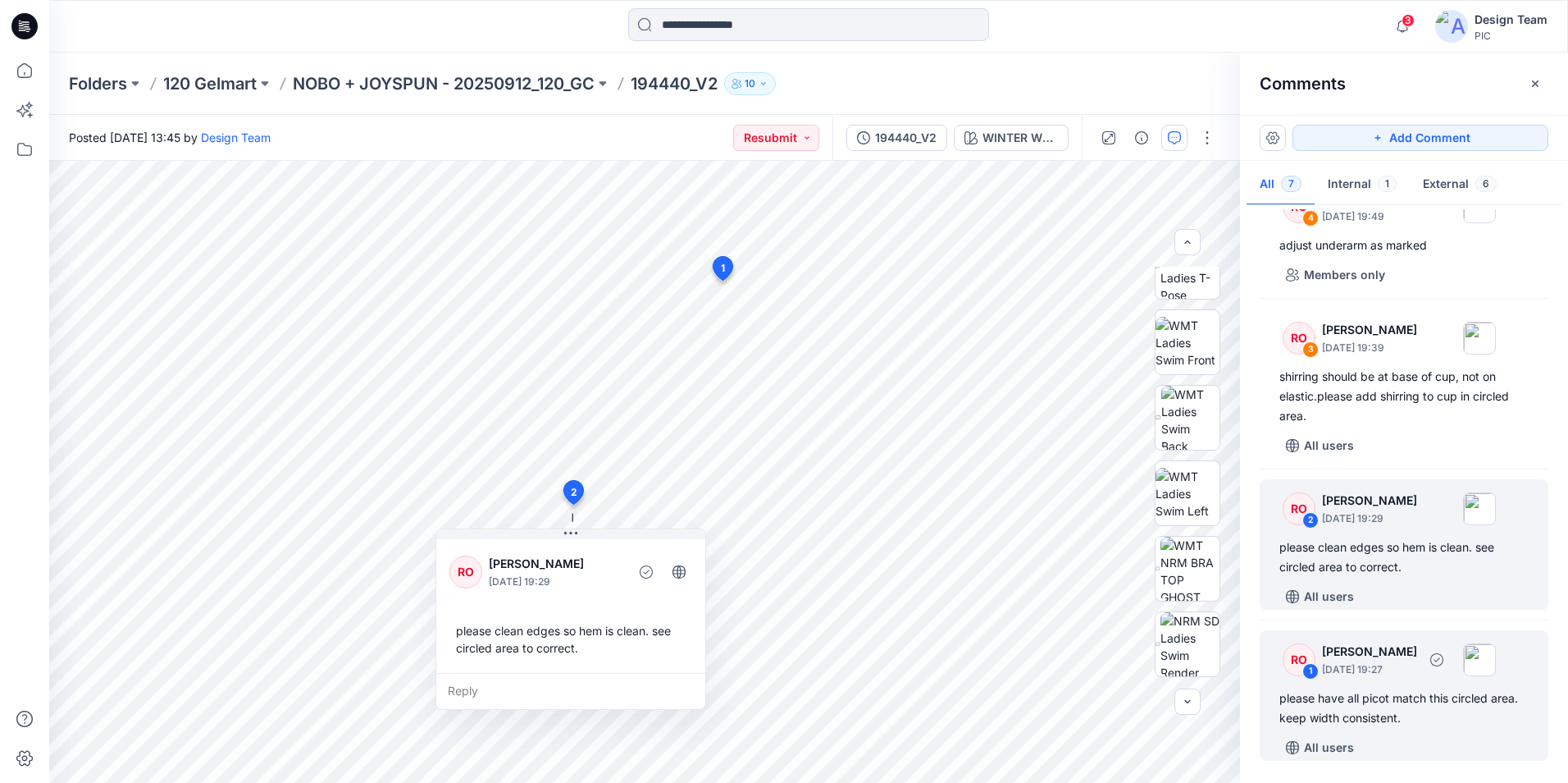
click at [1345, 705] on div "please have all picot match this circled area. keep width consistent." at bounding box center [1405, 708] width 249 height 40
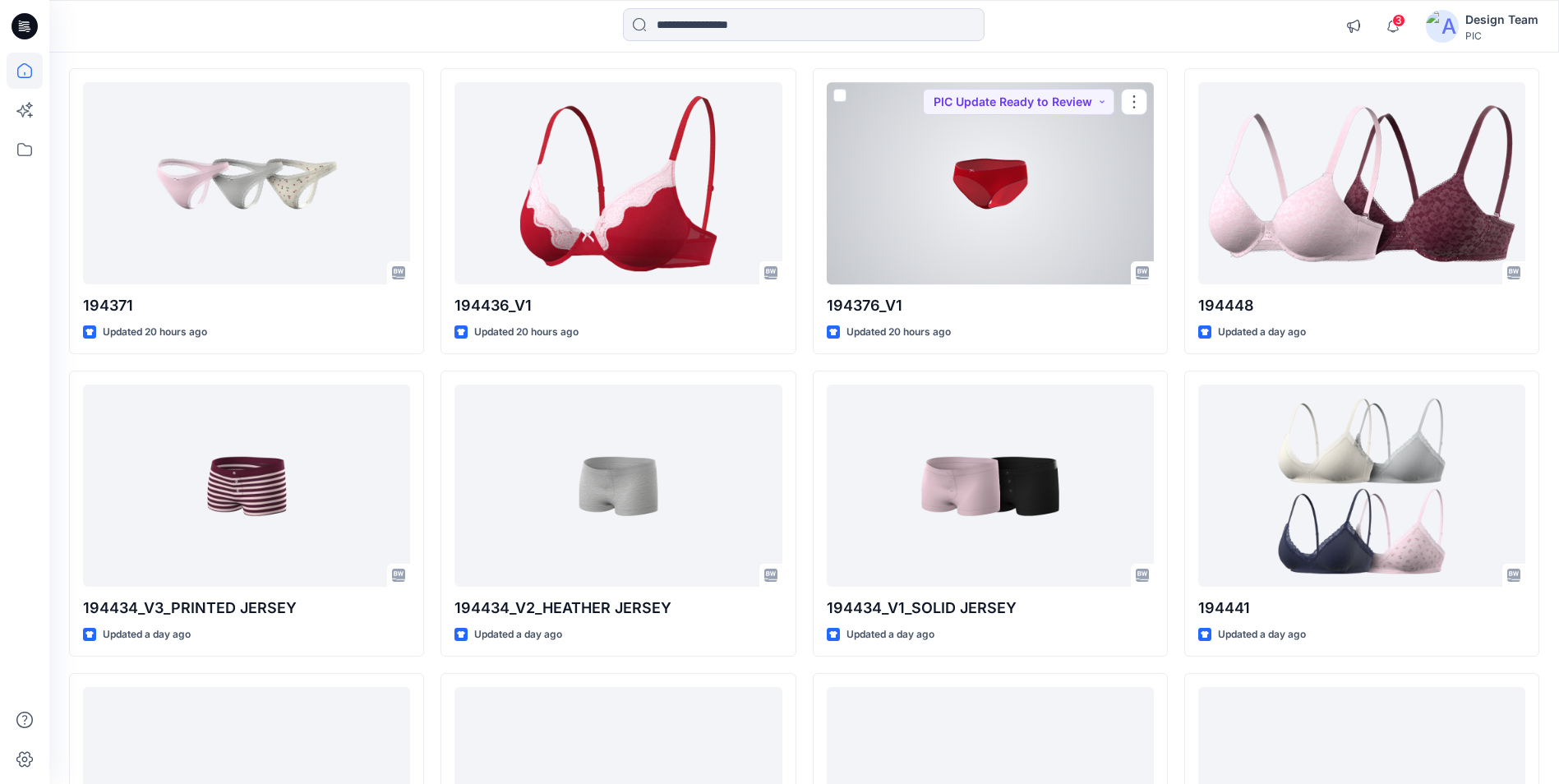
scroll to position [2885, 0]
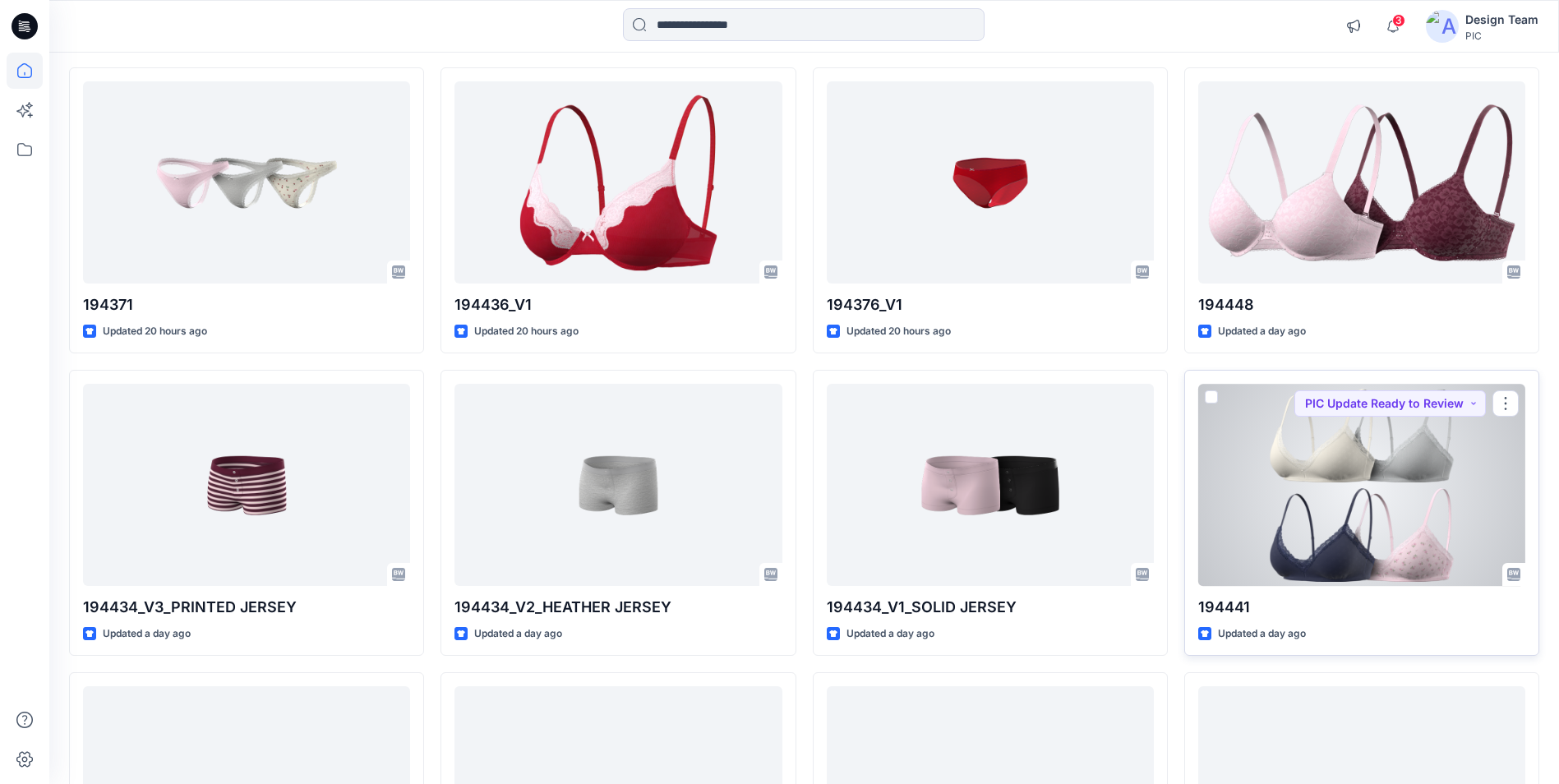
click at [1253, 490] on div at bounding box center [1362, 484] width 327 height 202
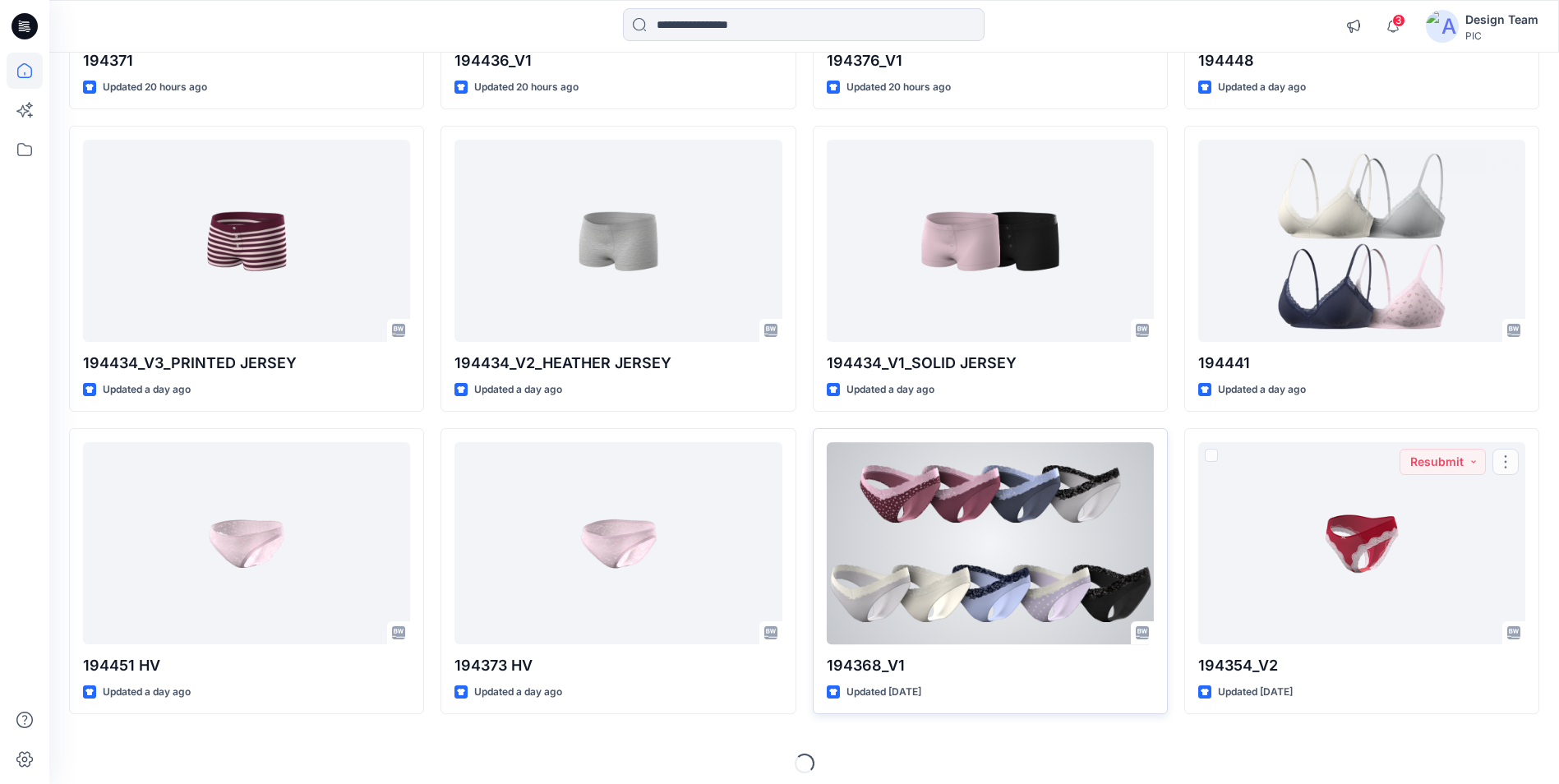
scroll to position [3137, 0]
